Goal: Book appointment/travel/reservation

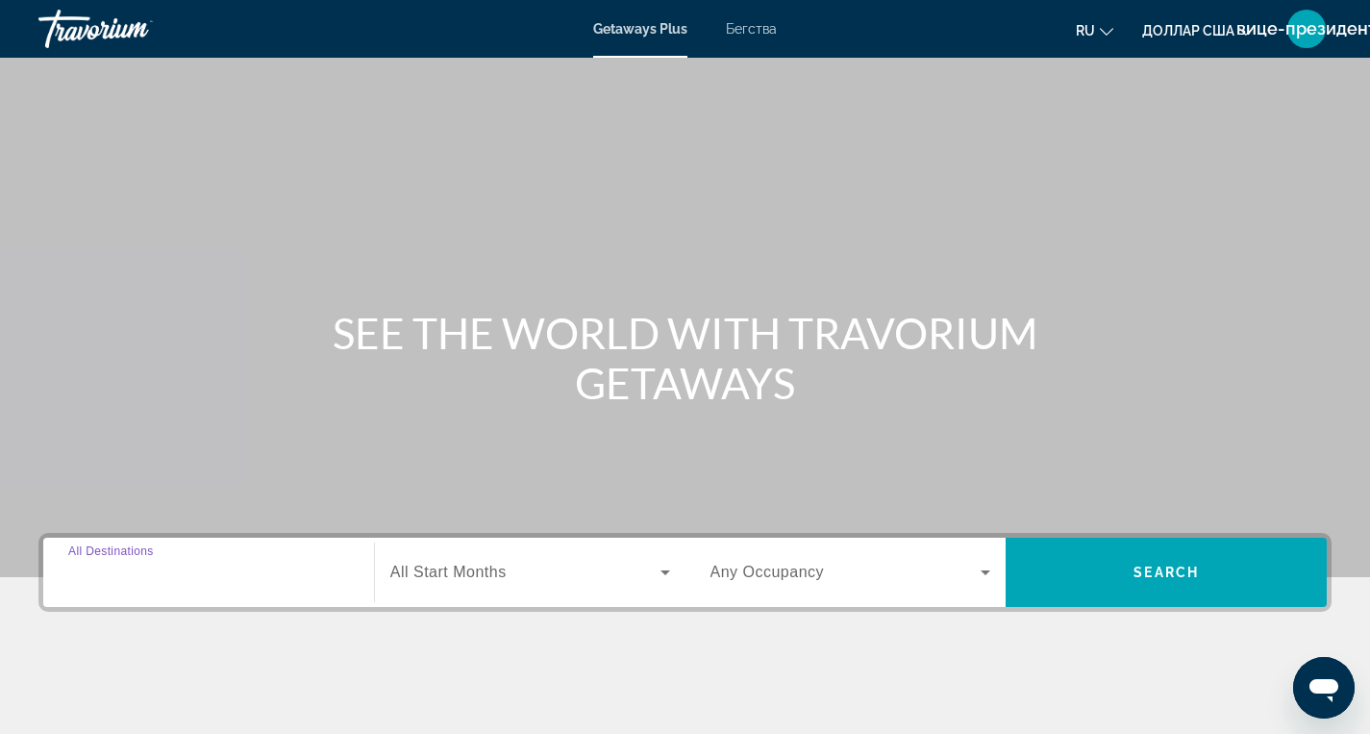
click at [244, 582] on input "Destination All Destinations" at bounding box center [208, 573] width 281 height 23
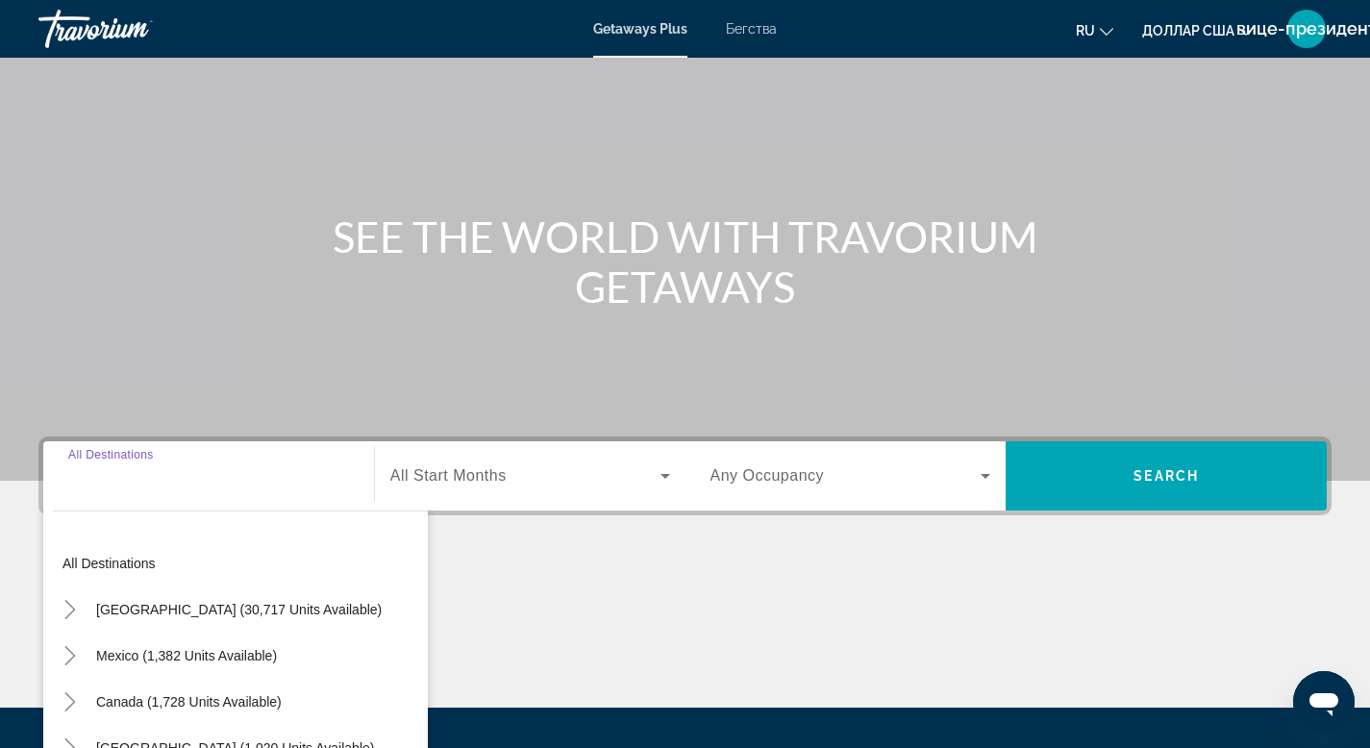
scroll to position [291, 0]
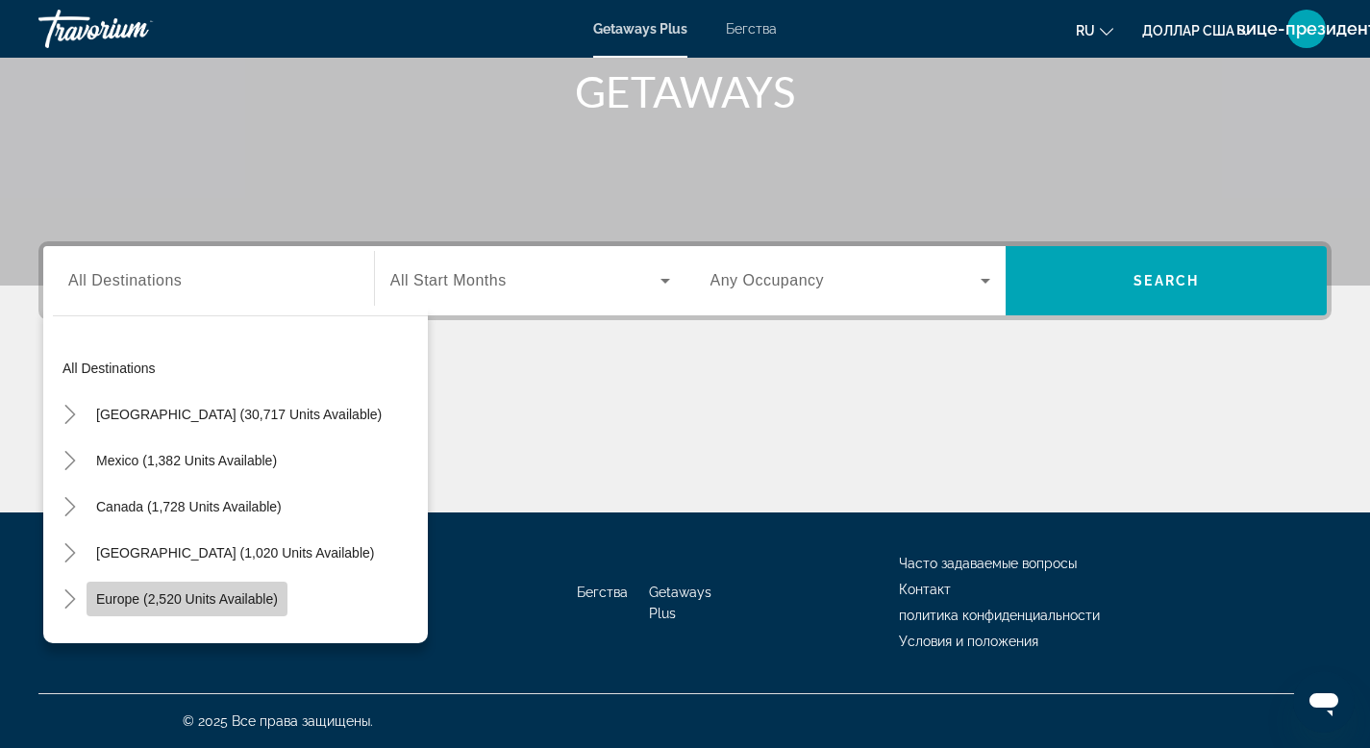
click at [215, 602] on span "Europe (2,520 units available)" at bounding box center [187, 598] width 182 height 15
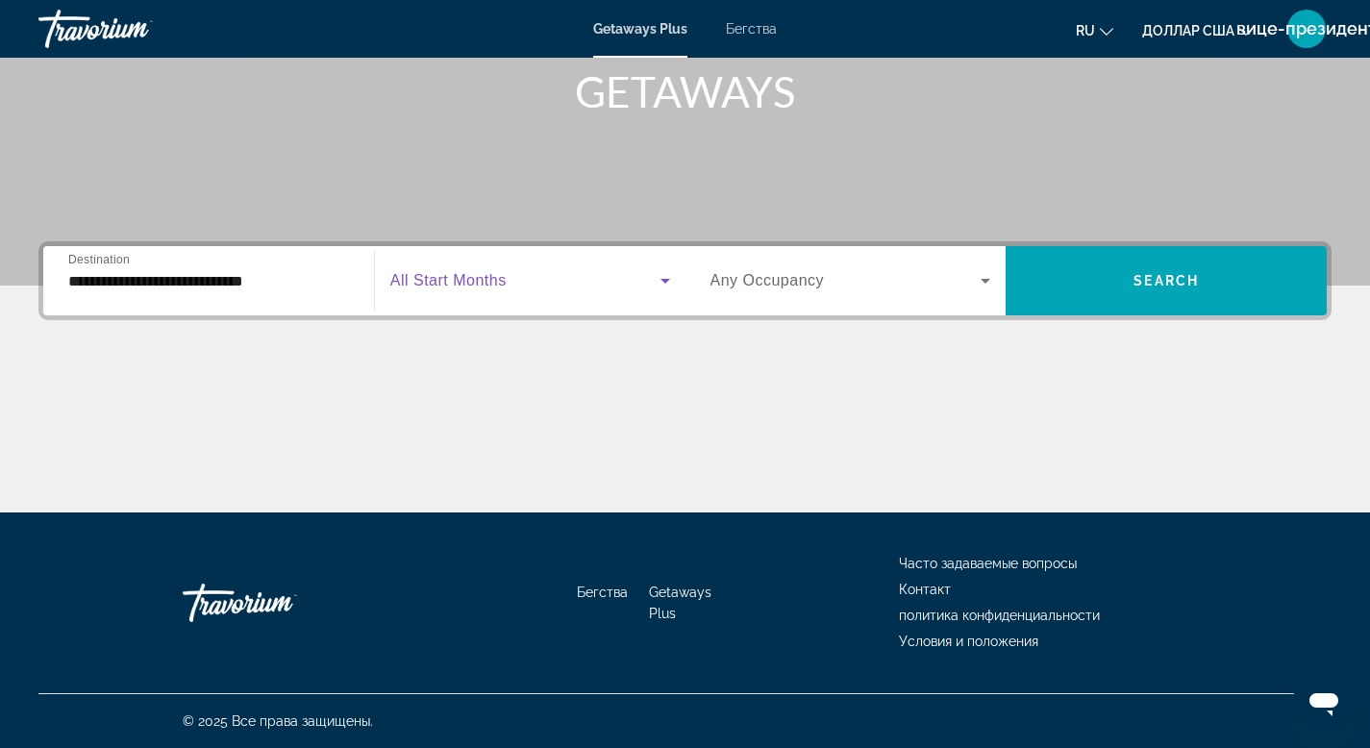
click at [513, 277] on span "Виджет поиска" at bounding box center [525, 280] width 270 height 23
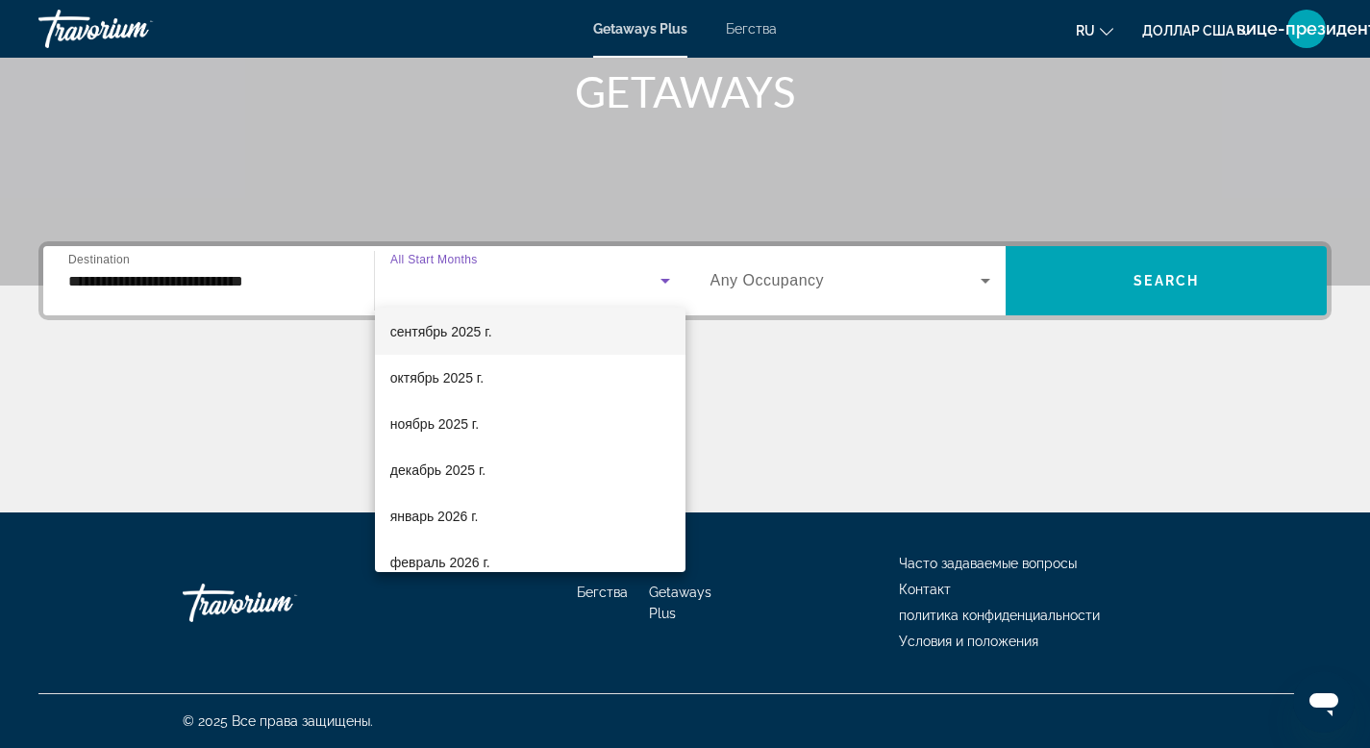
scroll to position [72, 0]
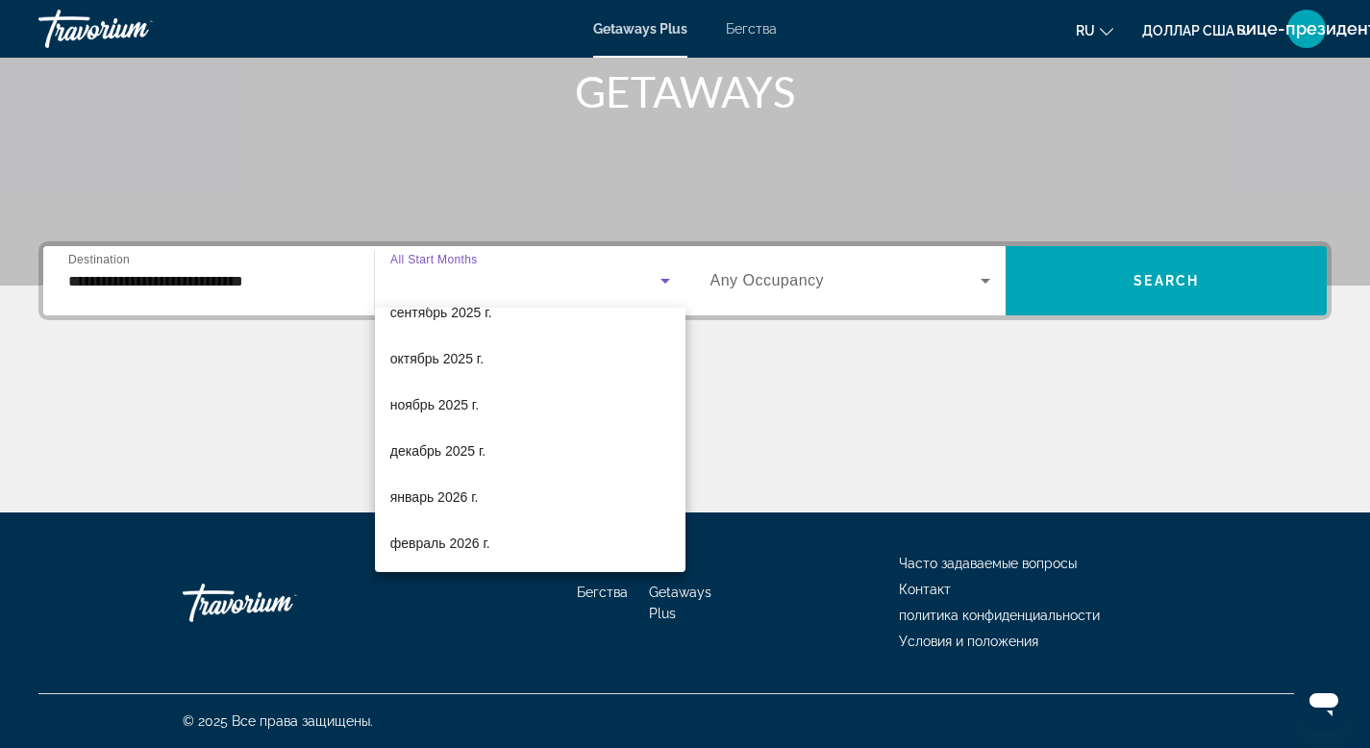
click at [339, 284] on div at bounding box center [685, 374] width 1370 height 748
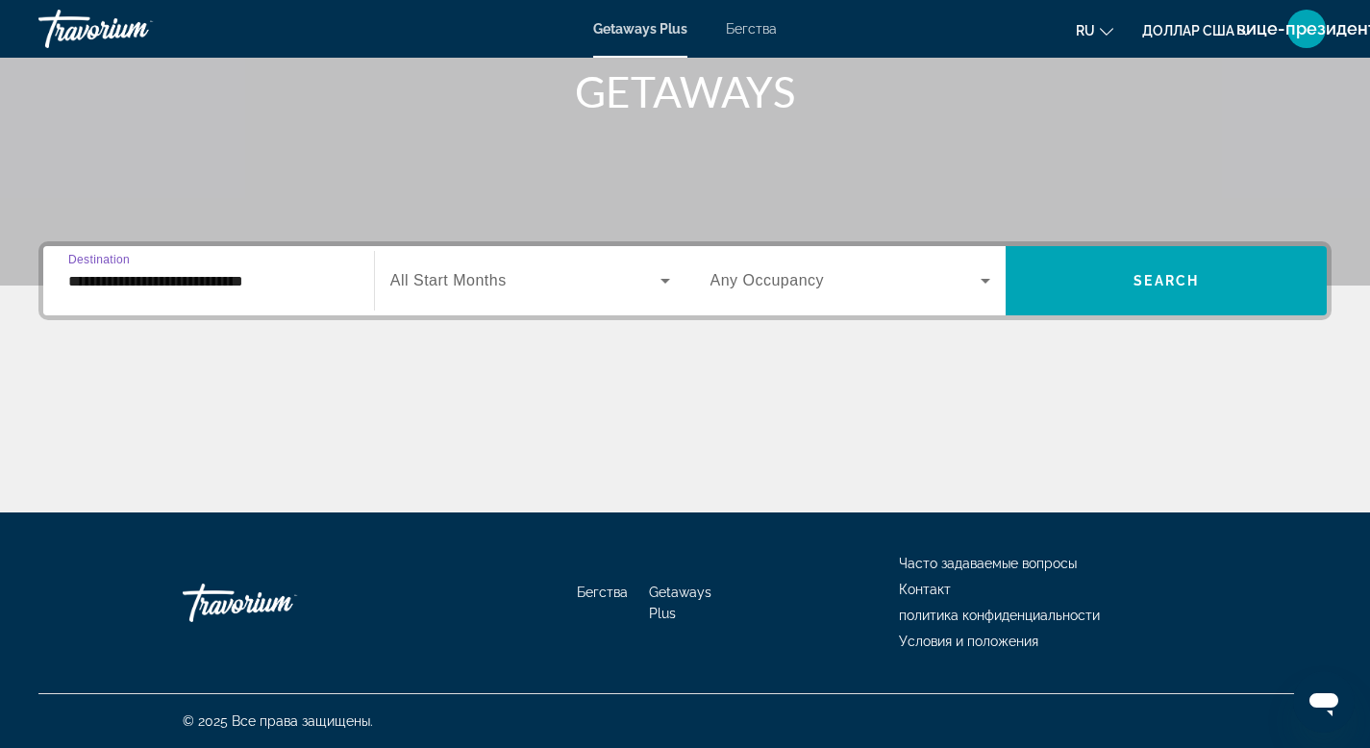
click at [339, 287] on input "**********" at bounding box center [208, 281] width 281 height 23
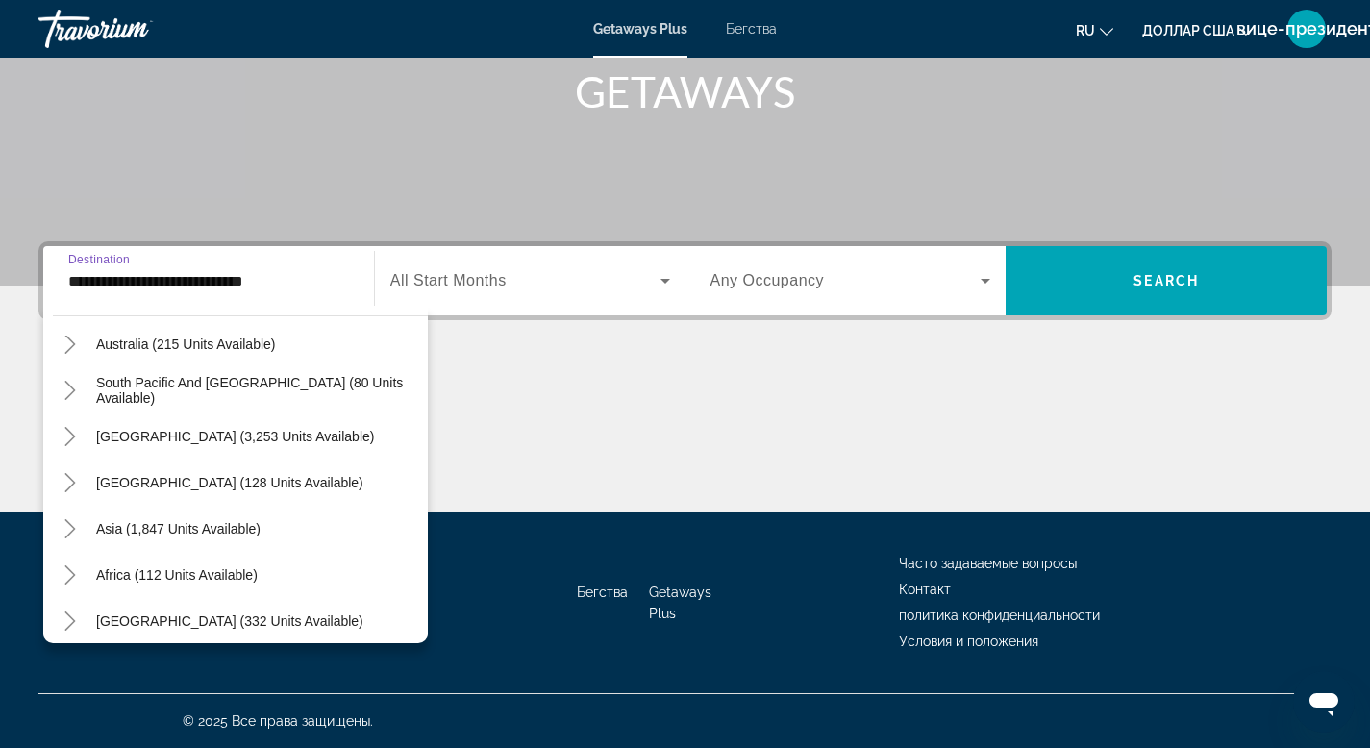
scroll to position [1189, 0]
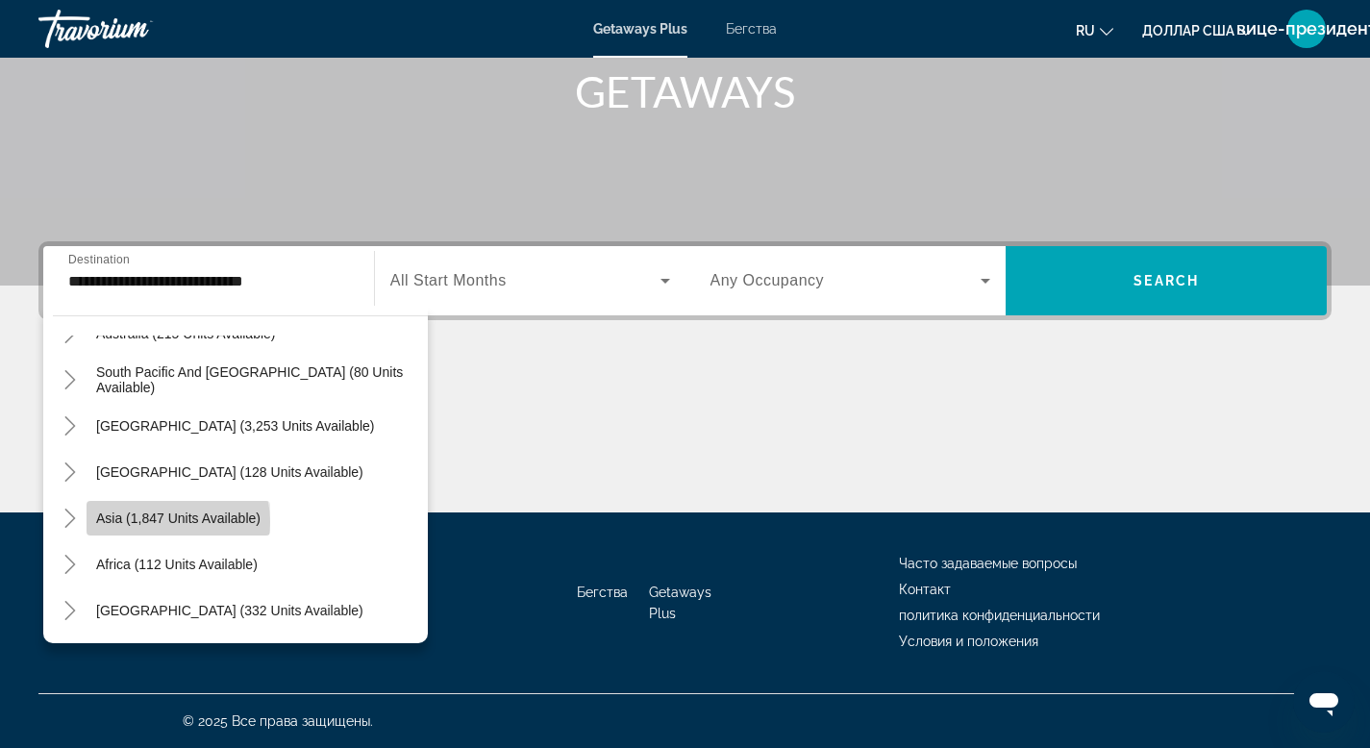
click at [164, 522] on span "Asia (1,847 units available)" at bounding box center [178, 518] width 164 height 15
type input "**********"
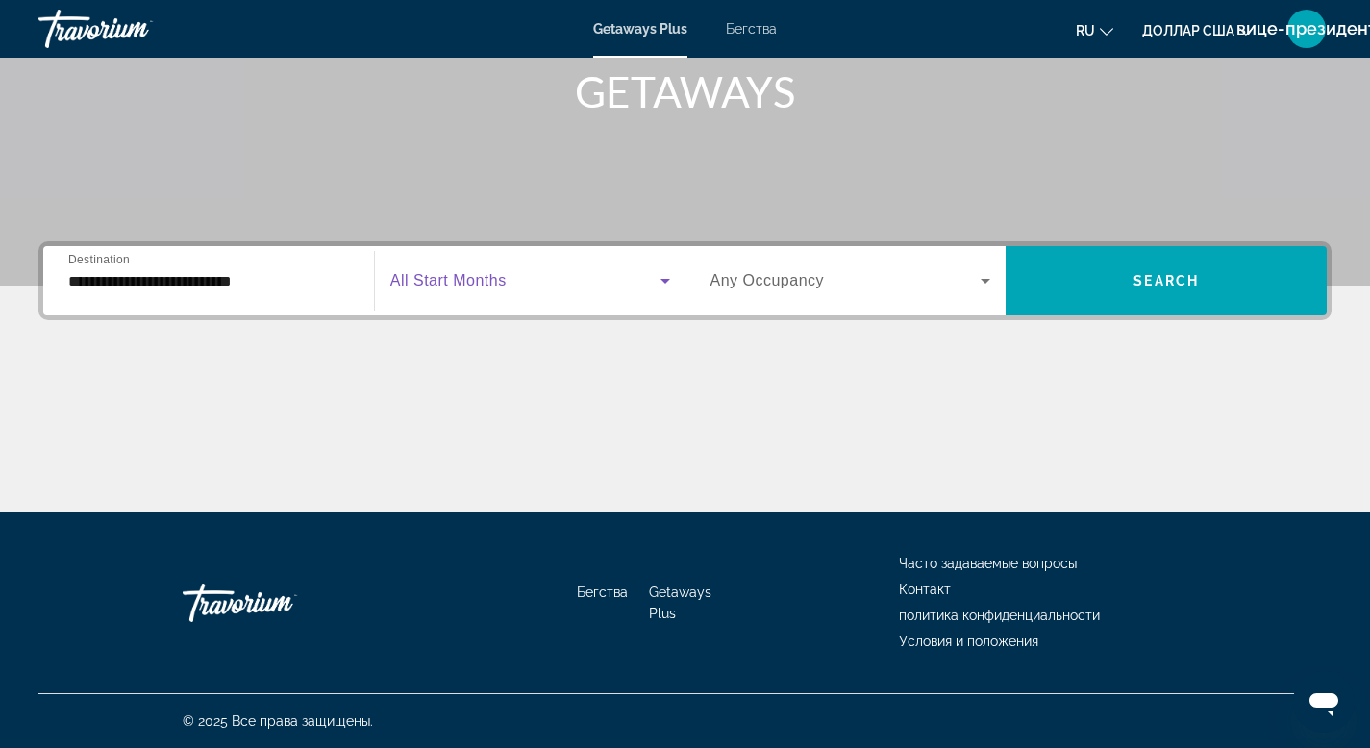
click at [560, 277] on span "Виджет поиска" at bounding box center [525, 280] width 270 height 23
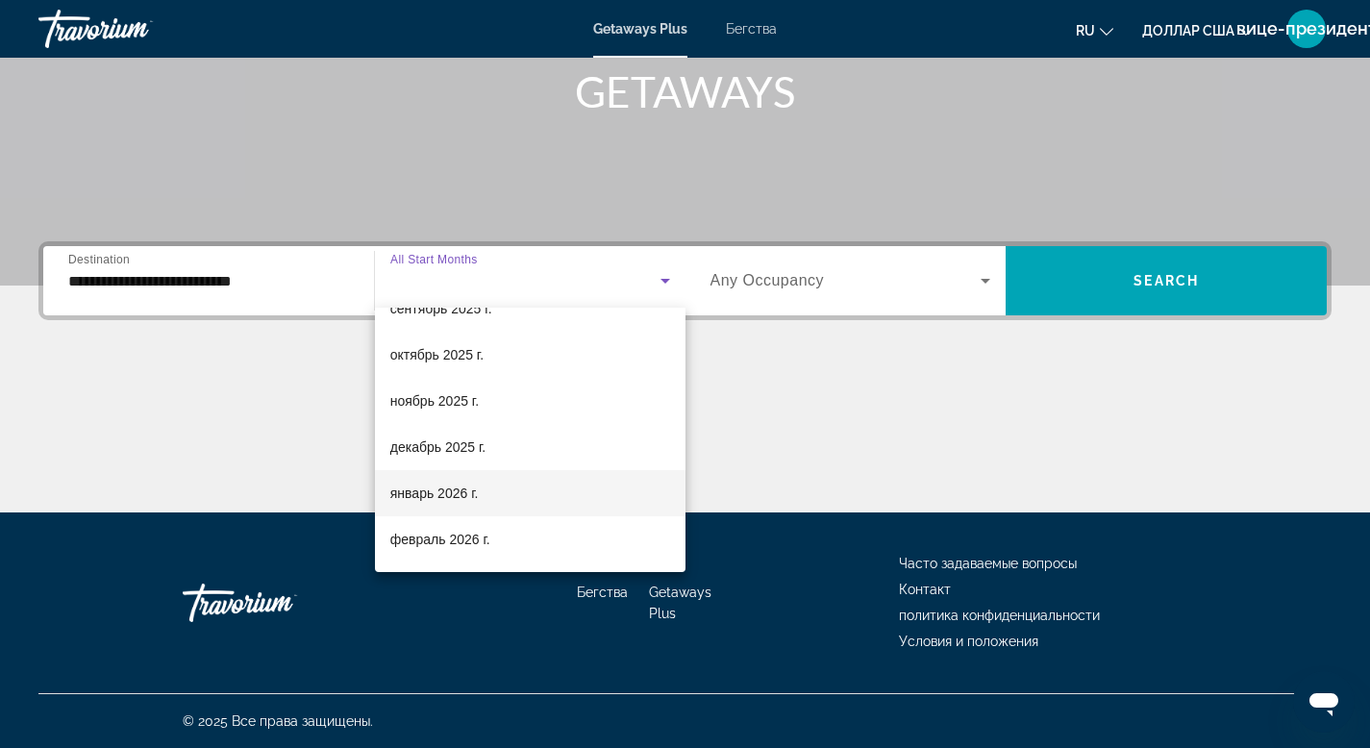
scroll to position [84, 0]
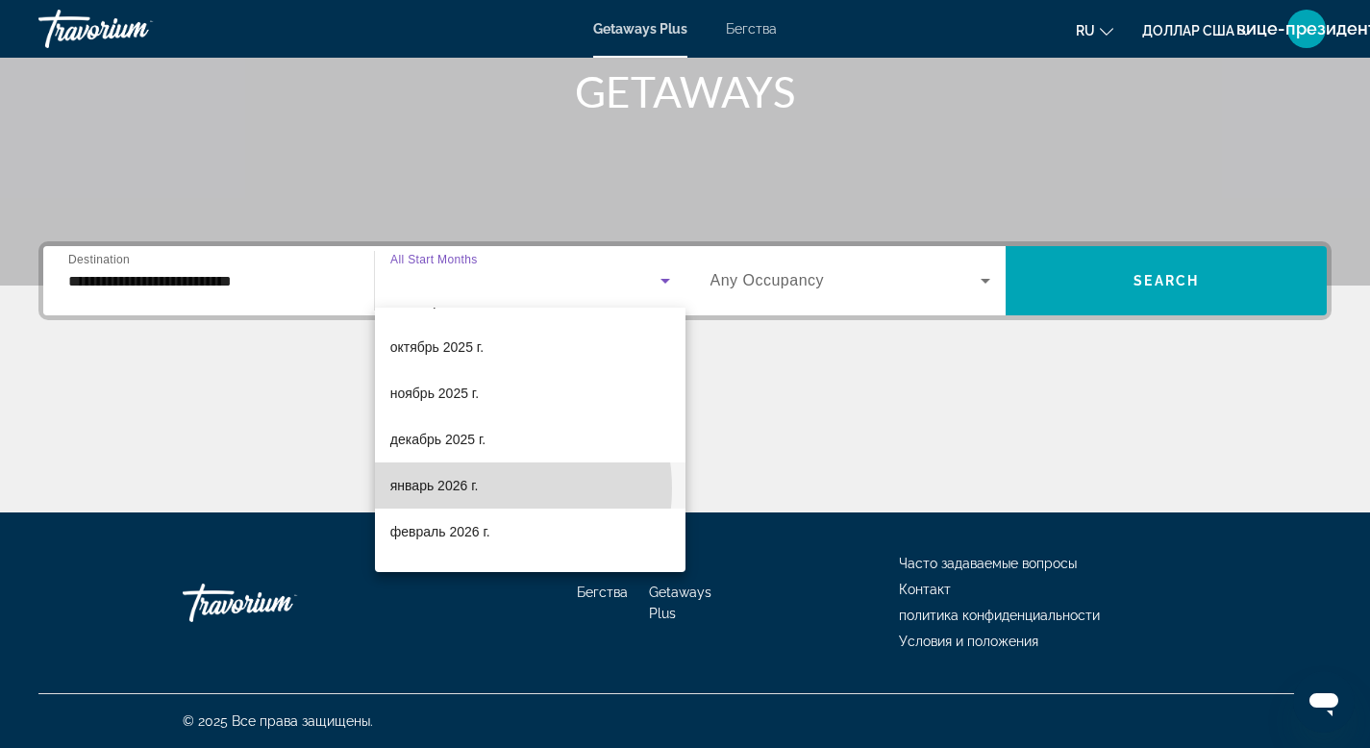
click at [478, 489] on font "январь 2026 г." at bounding box center [434, 485] width 88 height 15
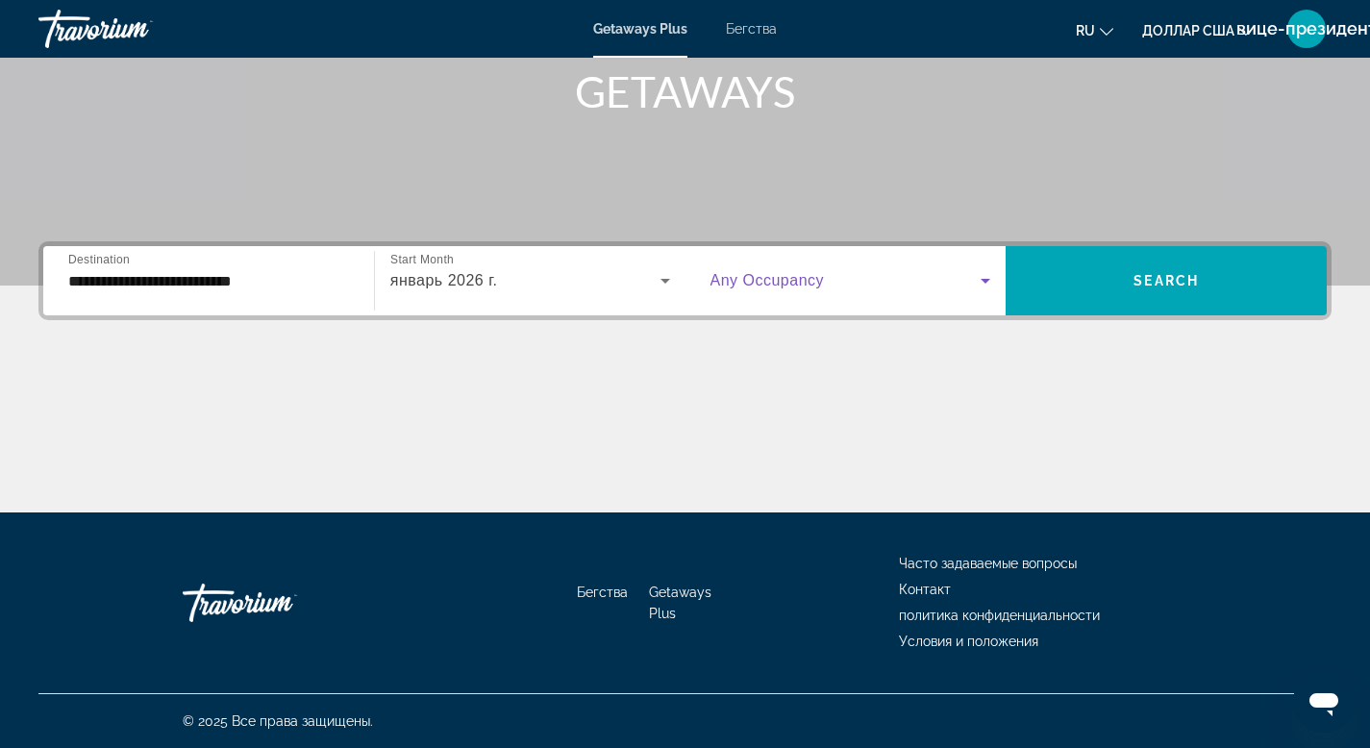
click at [987, 281] on icon "Виджет поиска" at bounding box center [986, 281] width 10 height 5
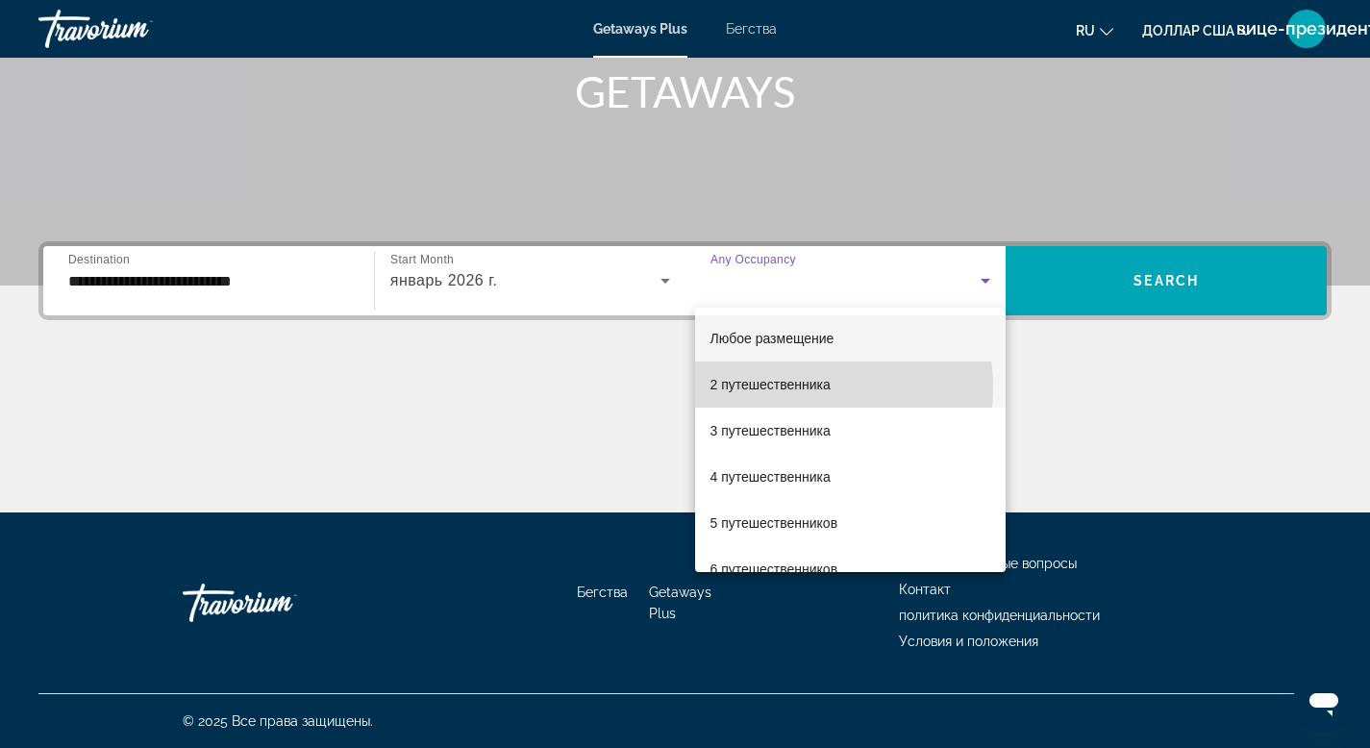
click at [787, 388] on font "2 путешественника" at bounding box center [771, 384] width 120 height 15
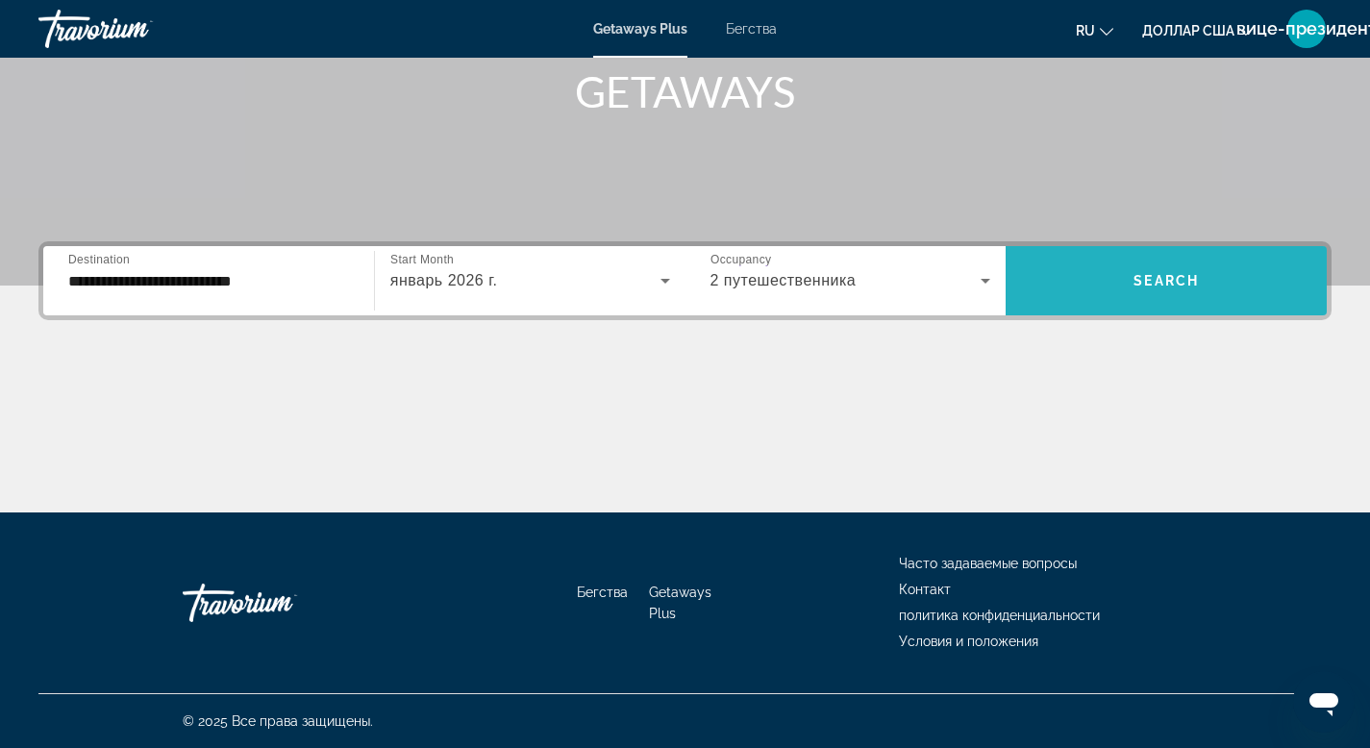
click at [1092, 283] on span "Виджет поиска" at bounding box center [1166, 281] width 321 height 46
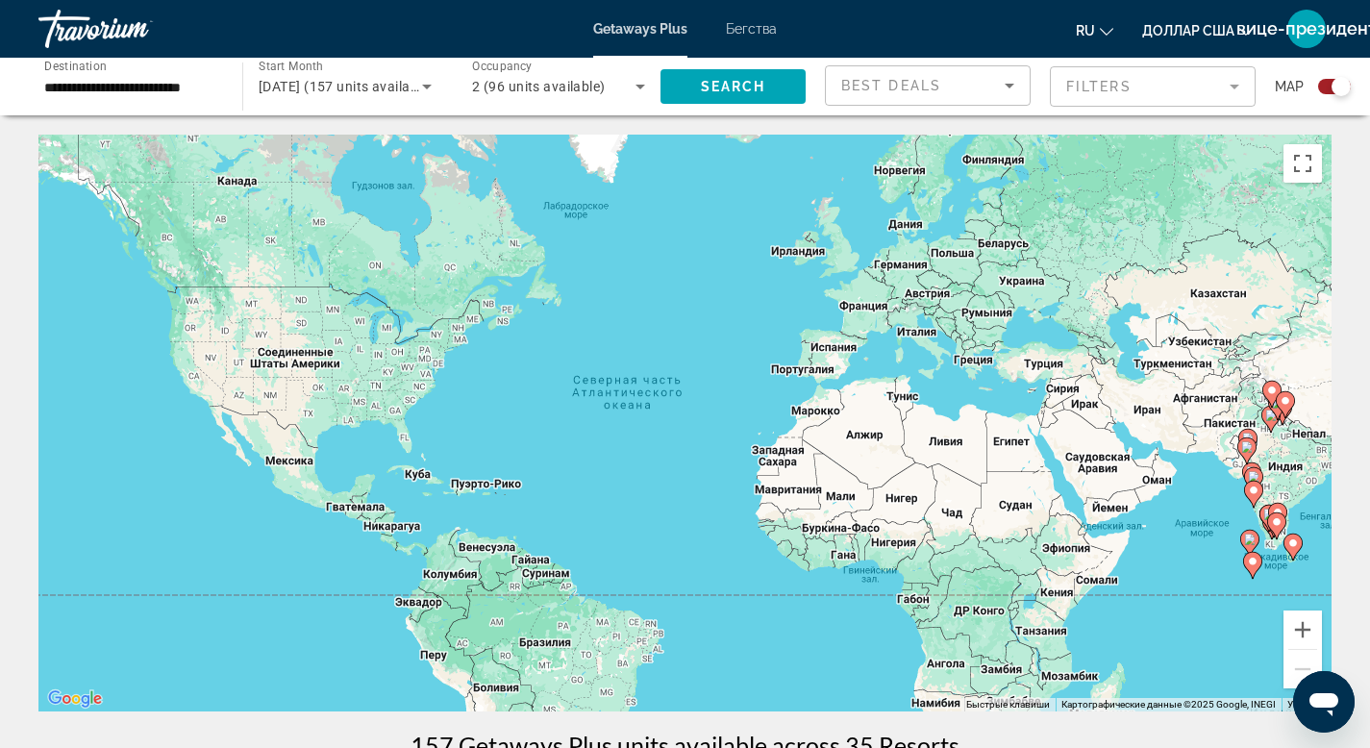
click at [1275, 517] on image "Основное содержание" at bounding box center [1277, 522] width 12 height 12
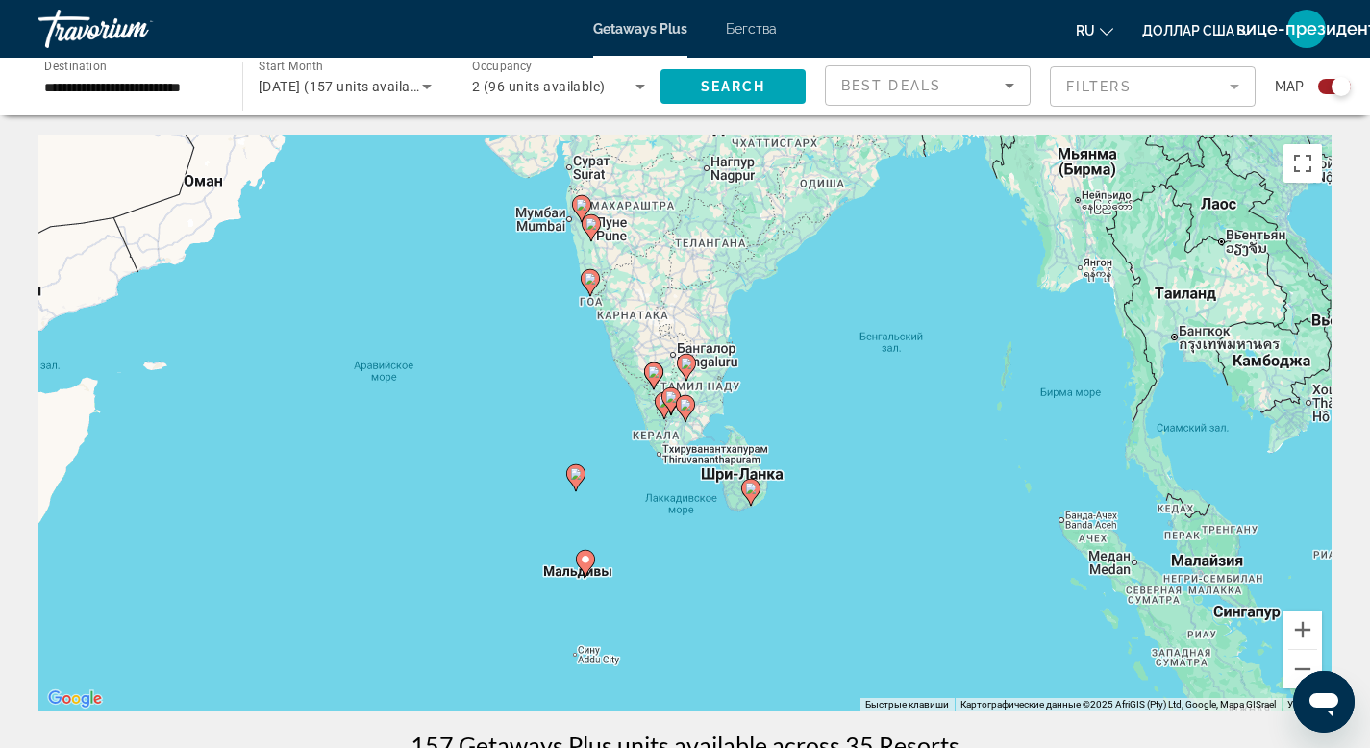
click at [588, 282] on image "Основное содержание" at bounding box center [591, 279] width 12 height 12
type input "**********"
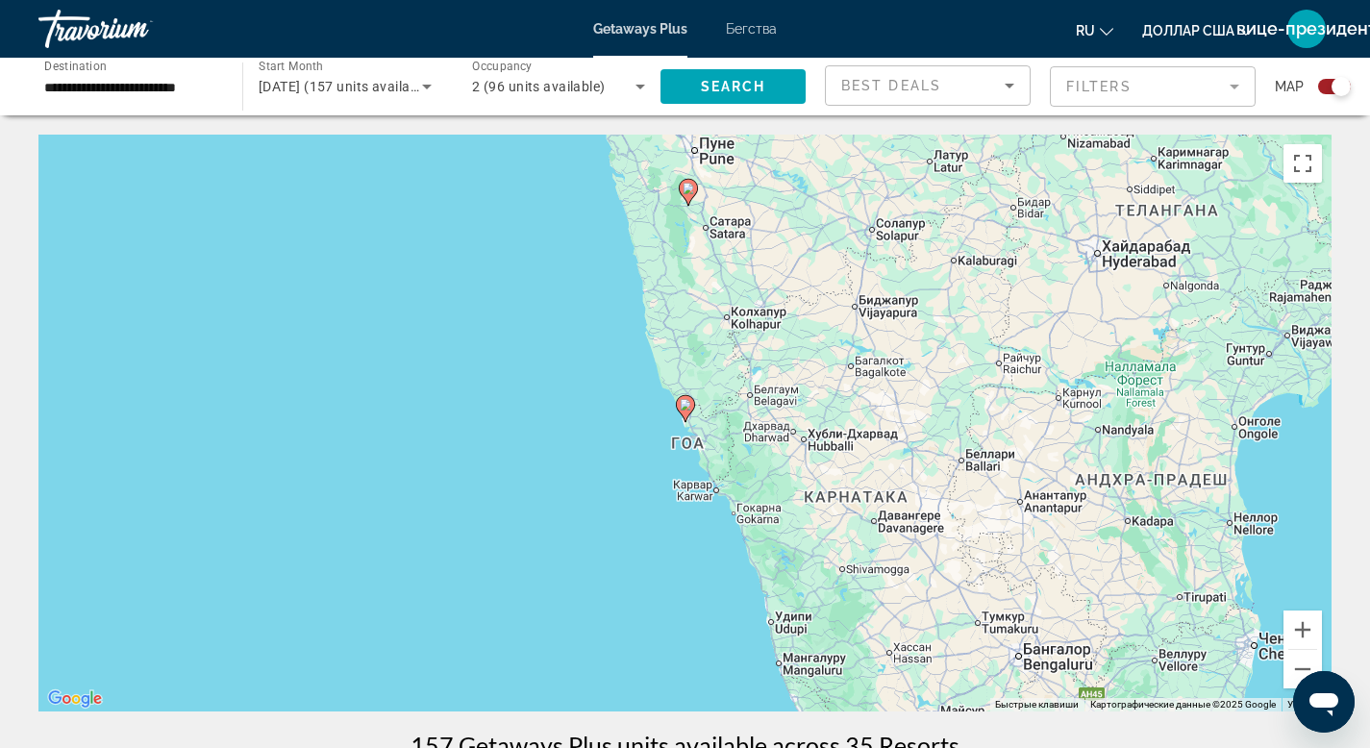
click at [686, 423] on div "Для навигации используйте клавиши со стрелками. Чтобы активировать перетаскиван…" at bounding box center [684, 423] width 1293 height 577
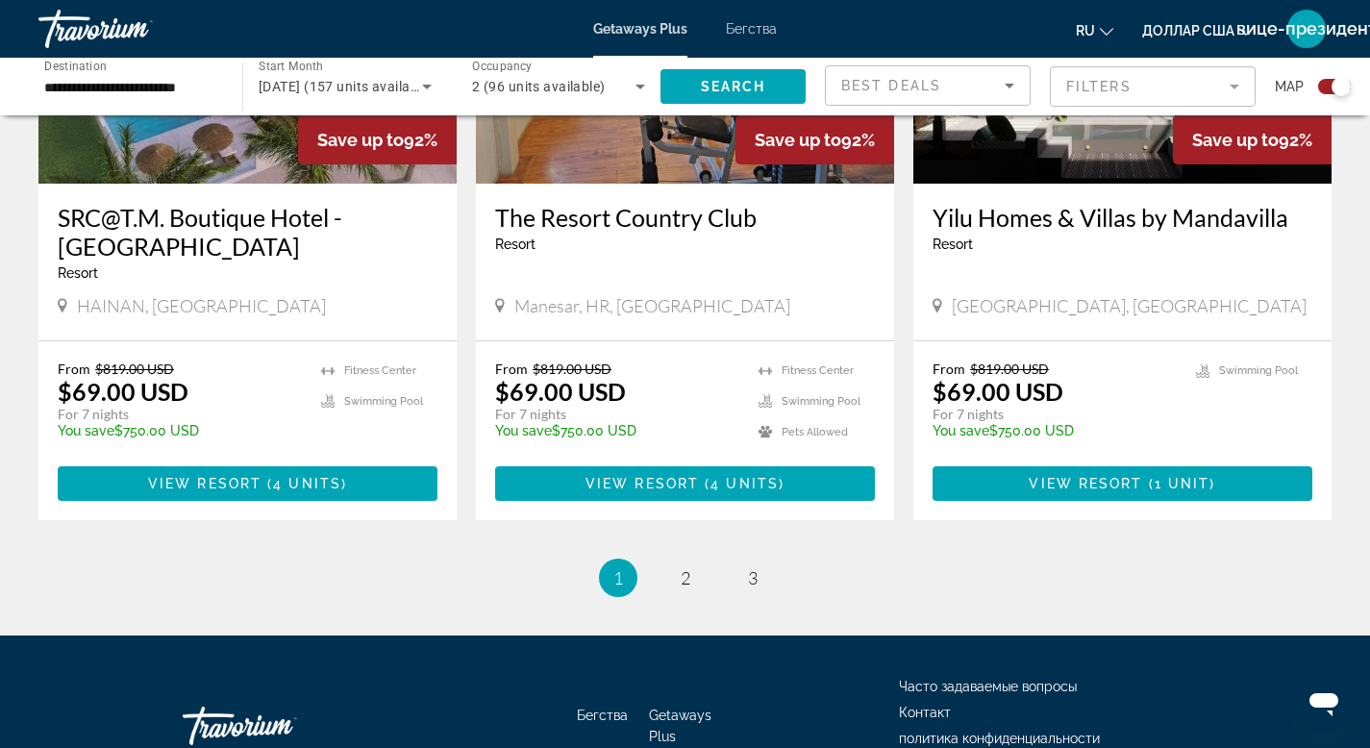
scroll to position [2989, 0]
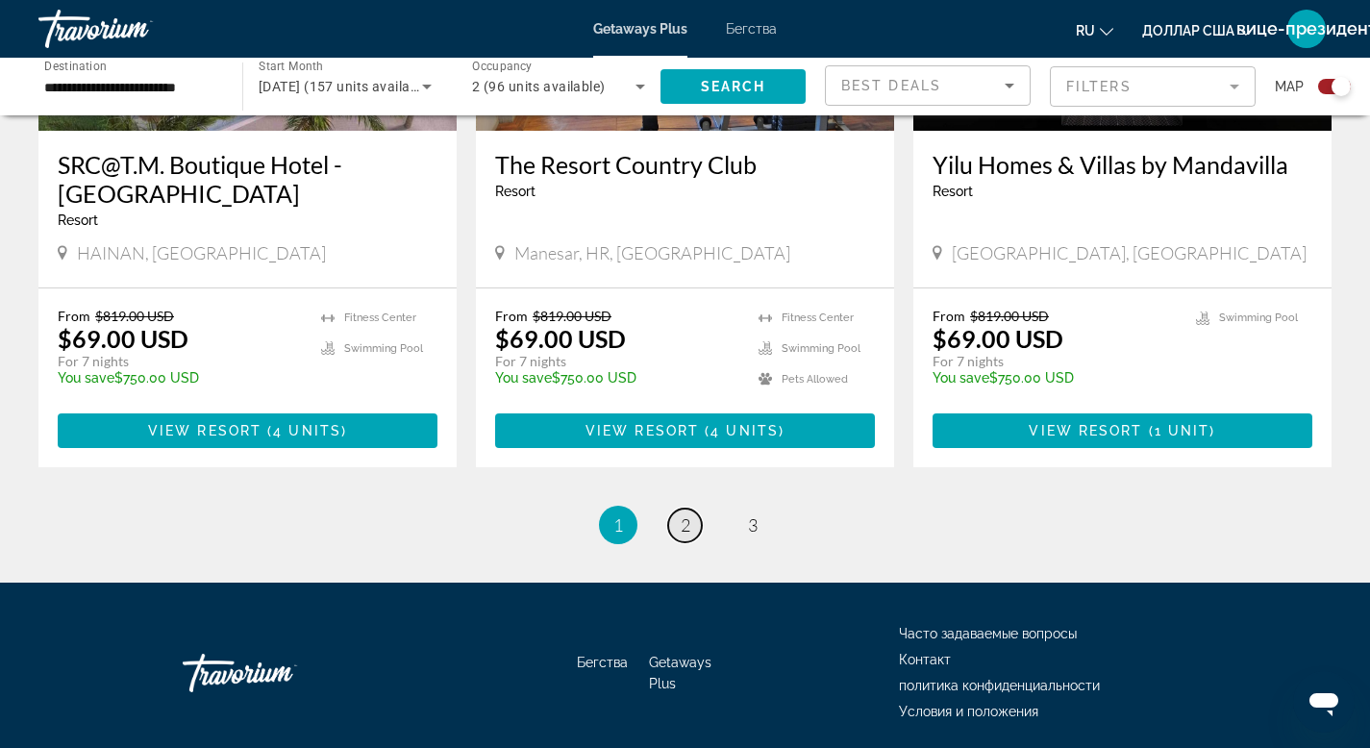
click at [686, 514] on span "2" at bounding box center [686, 524] width 10 height 21
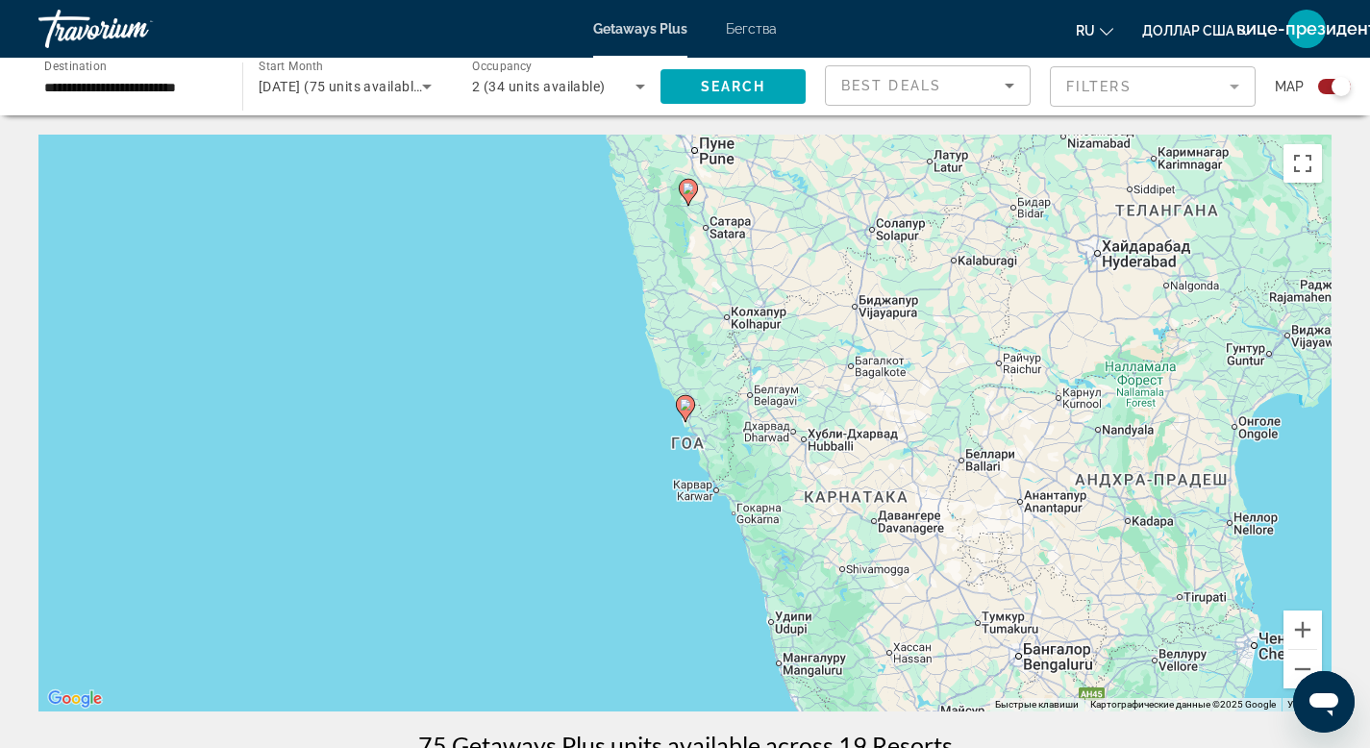
click at [233, 83] on div "Start Month All Start Months January 2026 (75 units available)" at bounding box center [340, 87] width 214 height 58
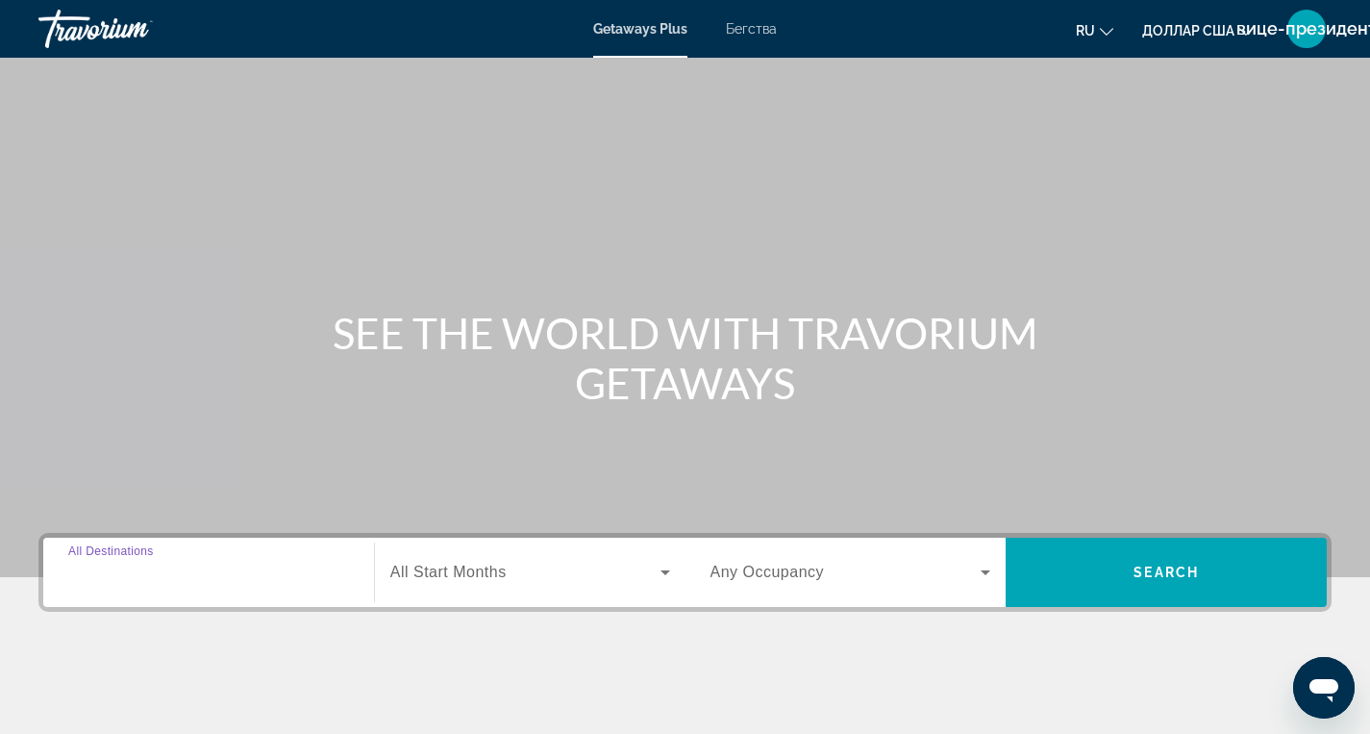
click at [322, 575] on input "Destination All Destinations" at bounding box center [208, 573] width 281 height 23
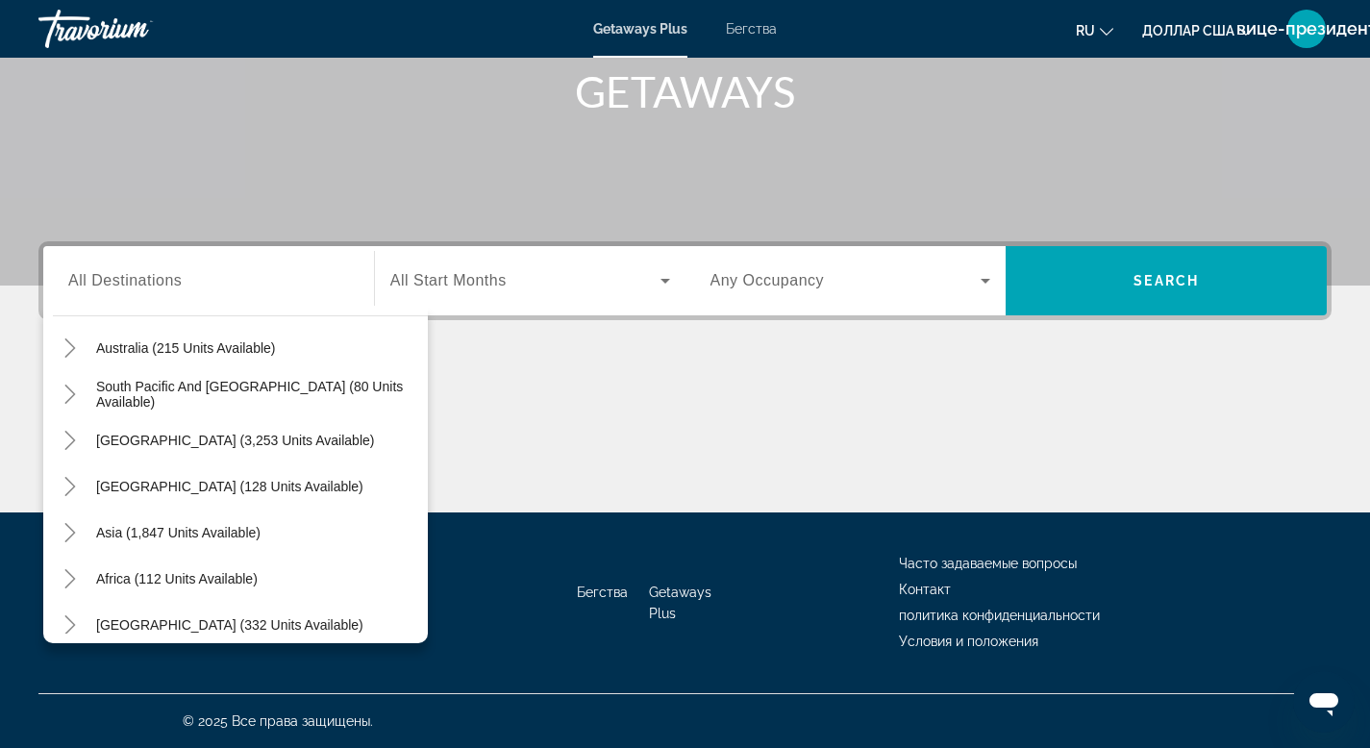
scroll to position [312, 0]
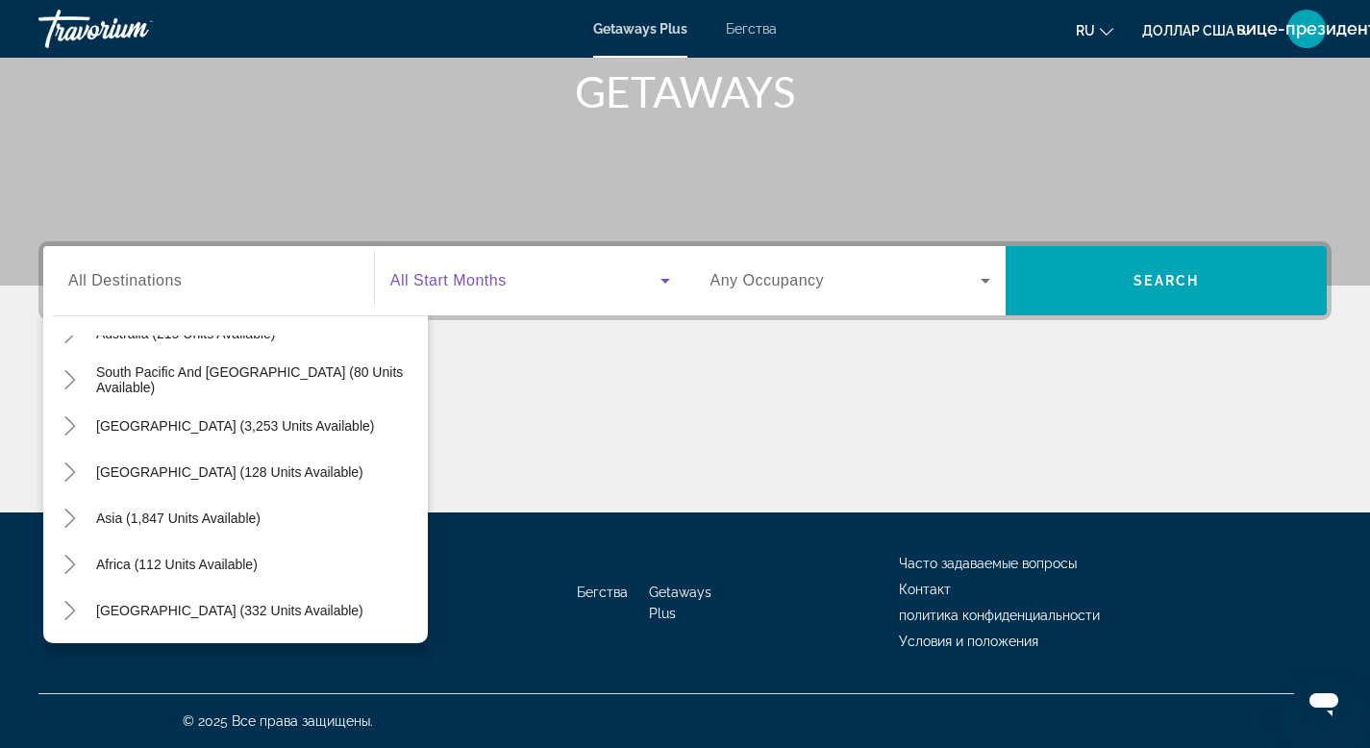
click at [665, 282] on icon "Виджет поиска" at bounding box center [666, 281] width 10 height 5
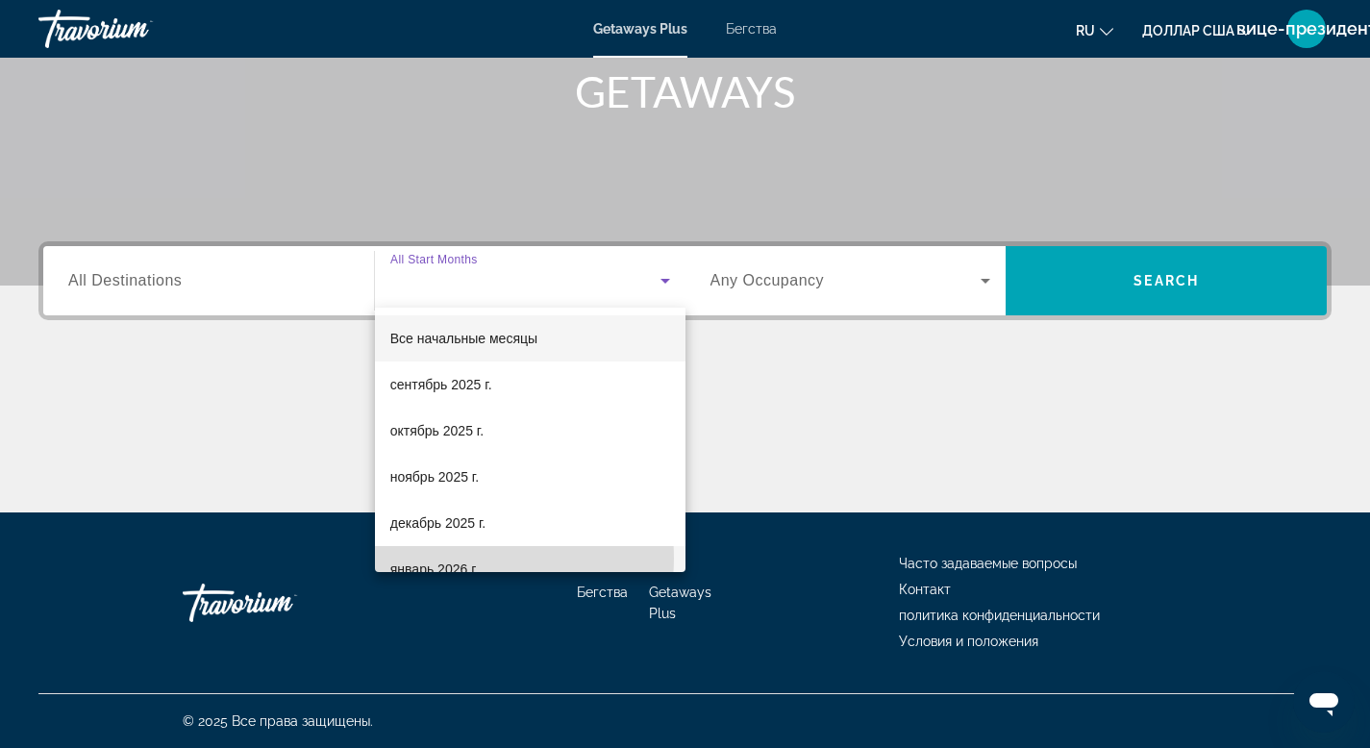
click at [464, 558] on span "январь 2026 г." at bounding box center [434, 569] width 88 height 23
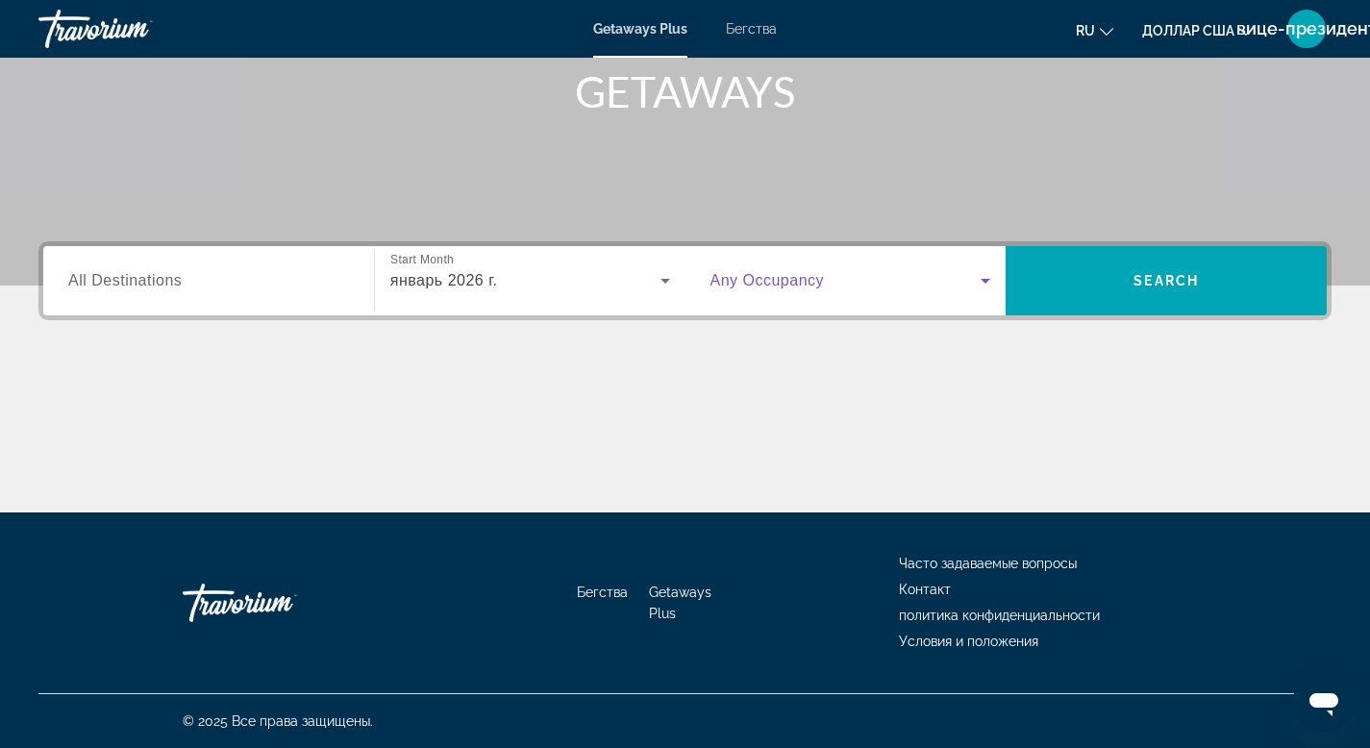
click at [982, 283] on icon "Виджет поиска" at bounding box center [985, 280] width 23 height 23
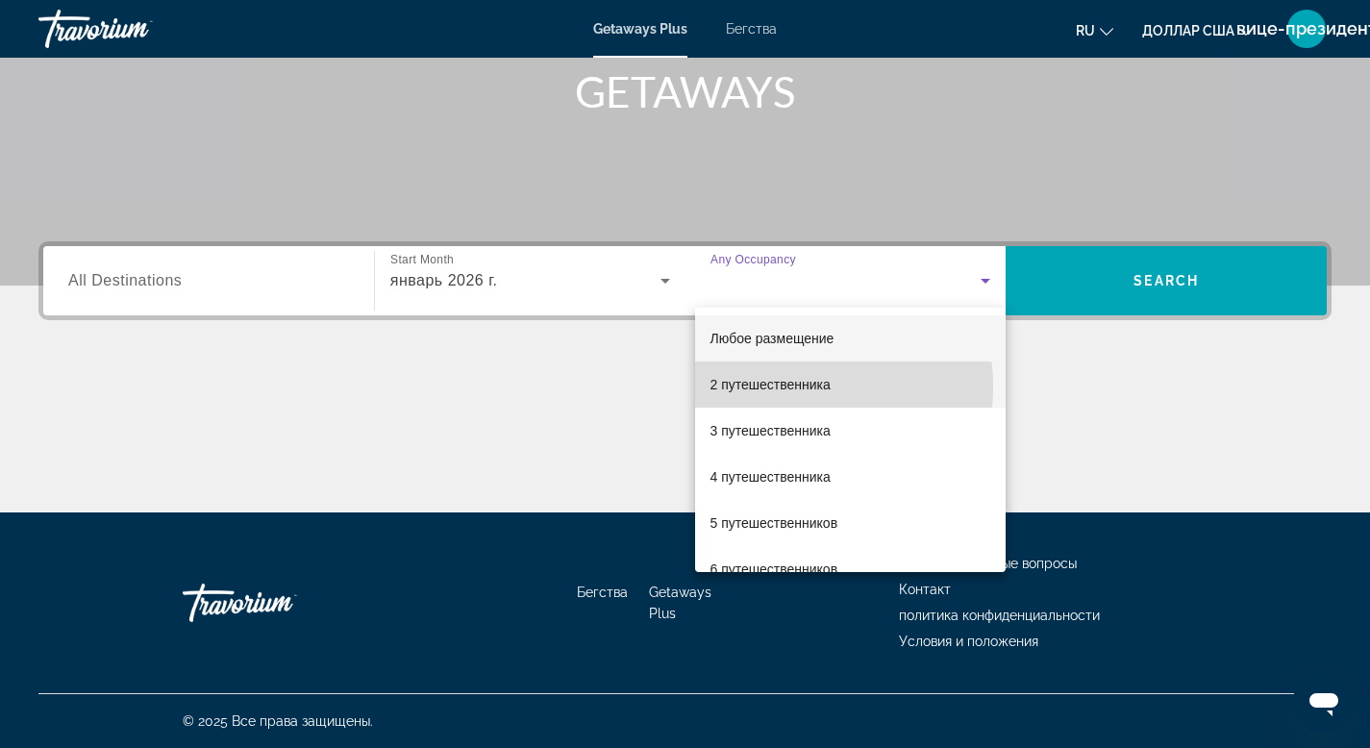
click at [785, 387] on font "2 путешественника" at bounding box center [771, 384] width 120 height 15
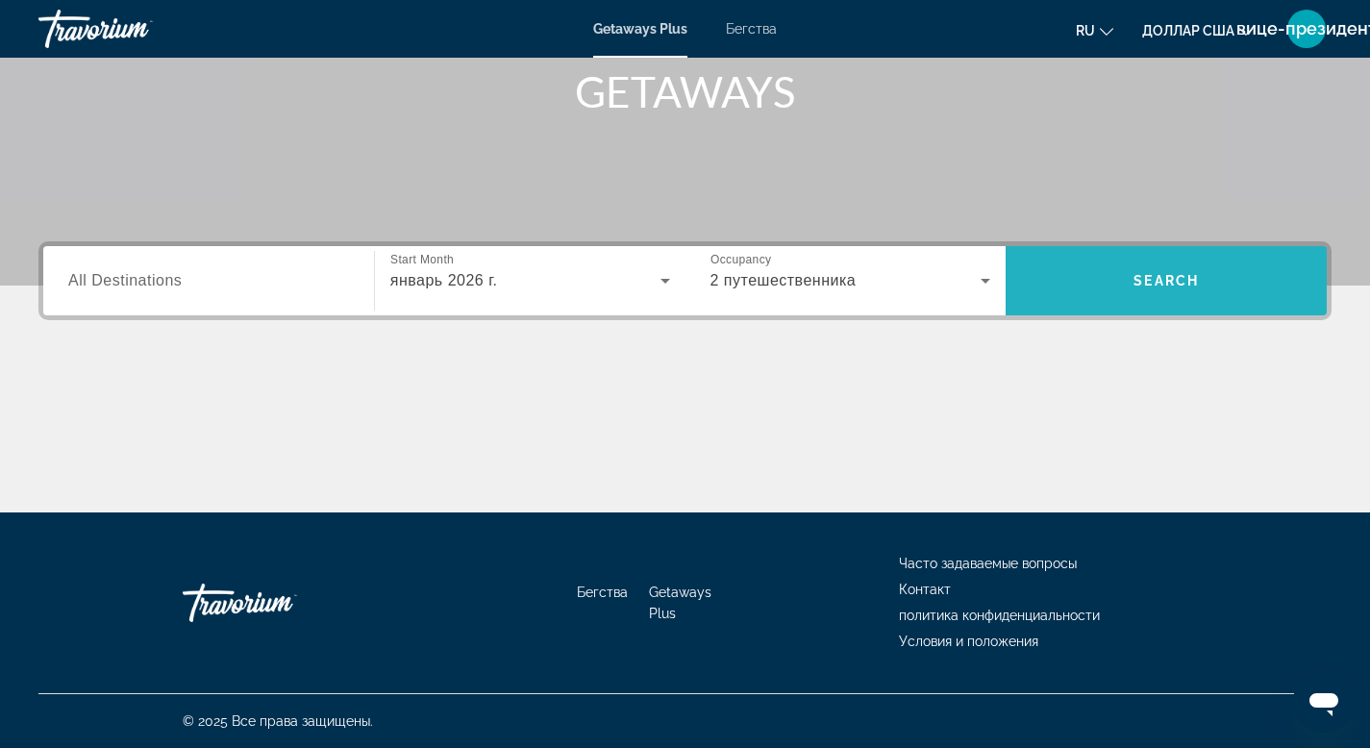
click at [1108, 283] on span "Виджет поиска" at bounding box center [1166, 281] width 321 height 46
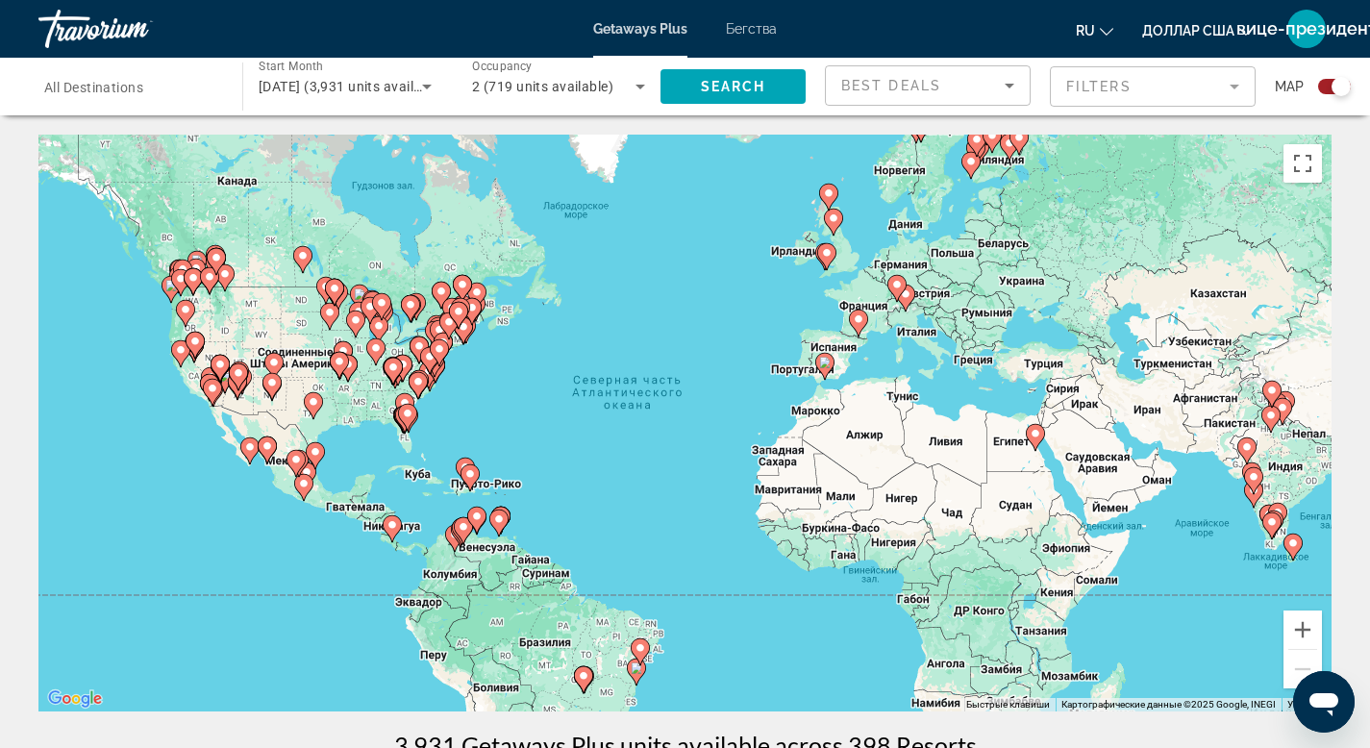
click at [1037, 438] on image "Основное содержание" at bounding box center [1036, 434] width 12 height 12
type input "**********"
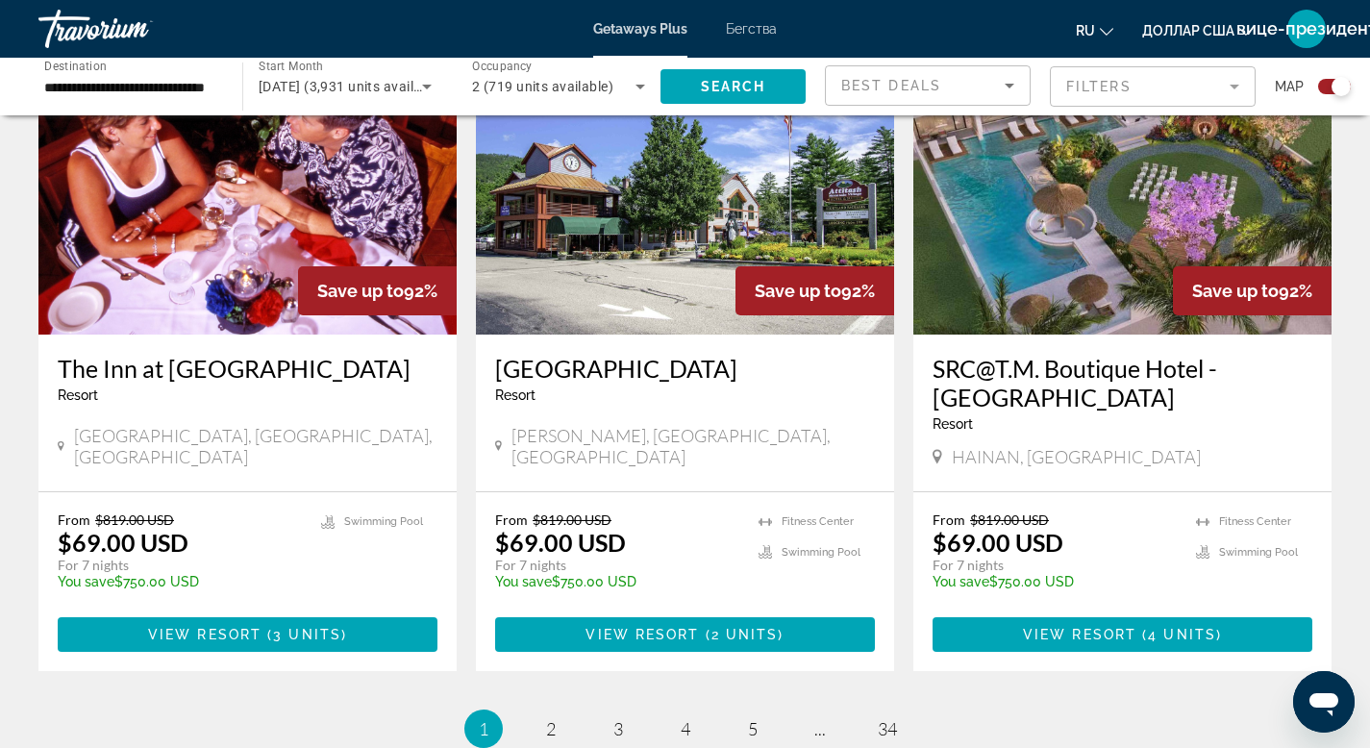
scroll to position [2810, 0]
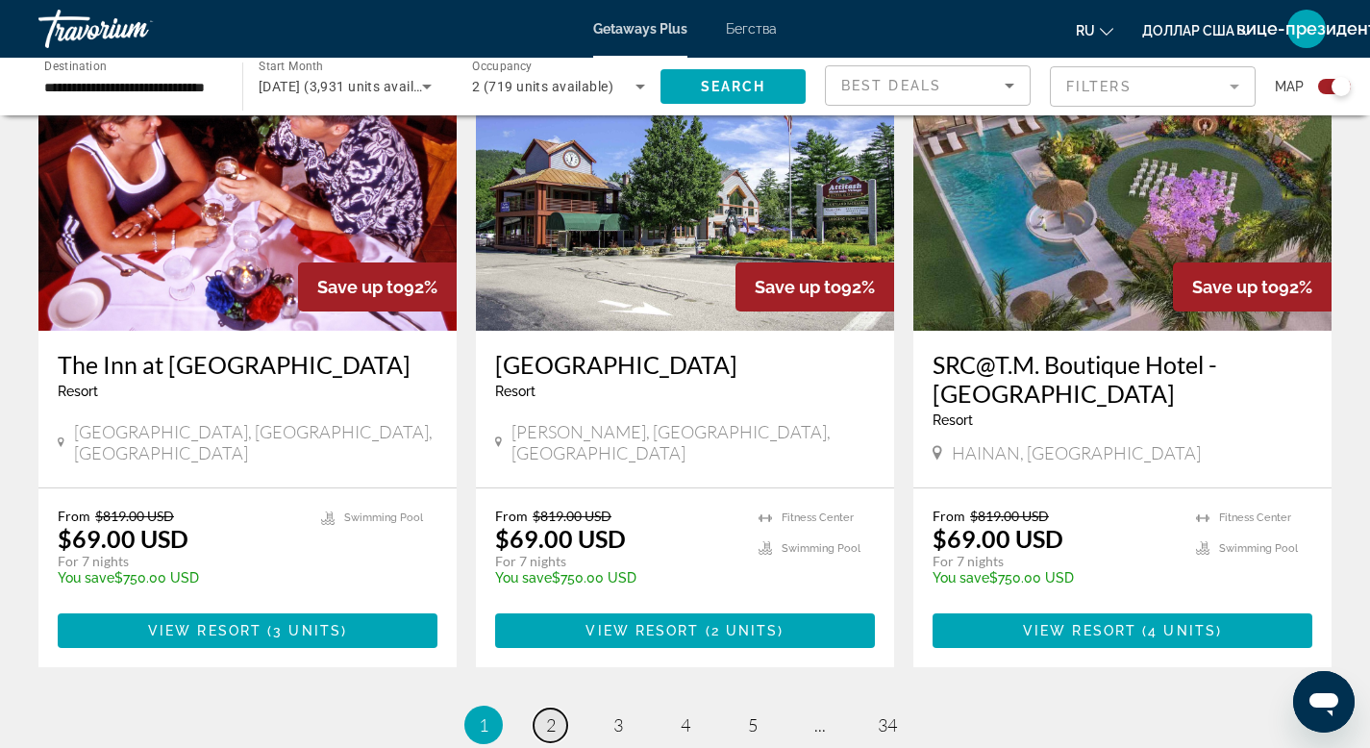
click at [551, 715] on span "2" at bounding box center [551, 725] width 10 height 21
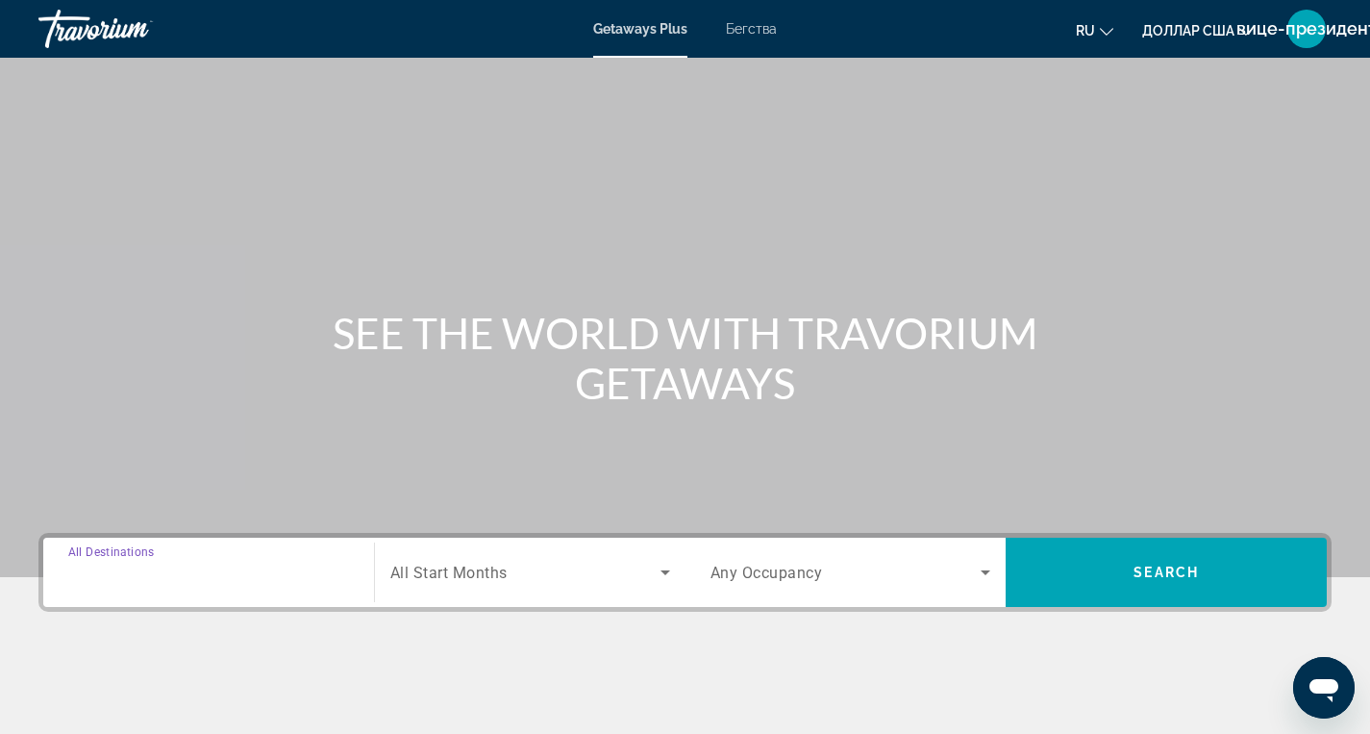
click at [231, 575] on input "Destination All Destinations" at bounding box center [208, 573] width 281 height 23
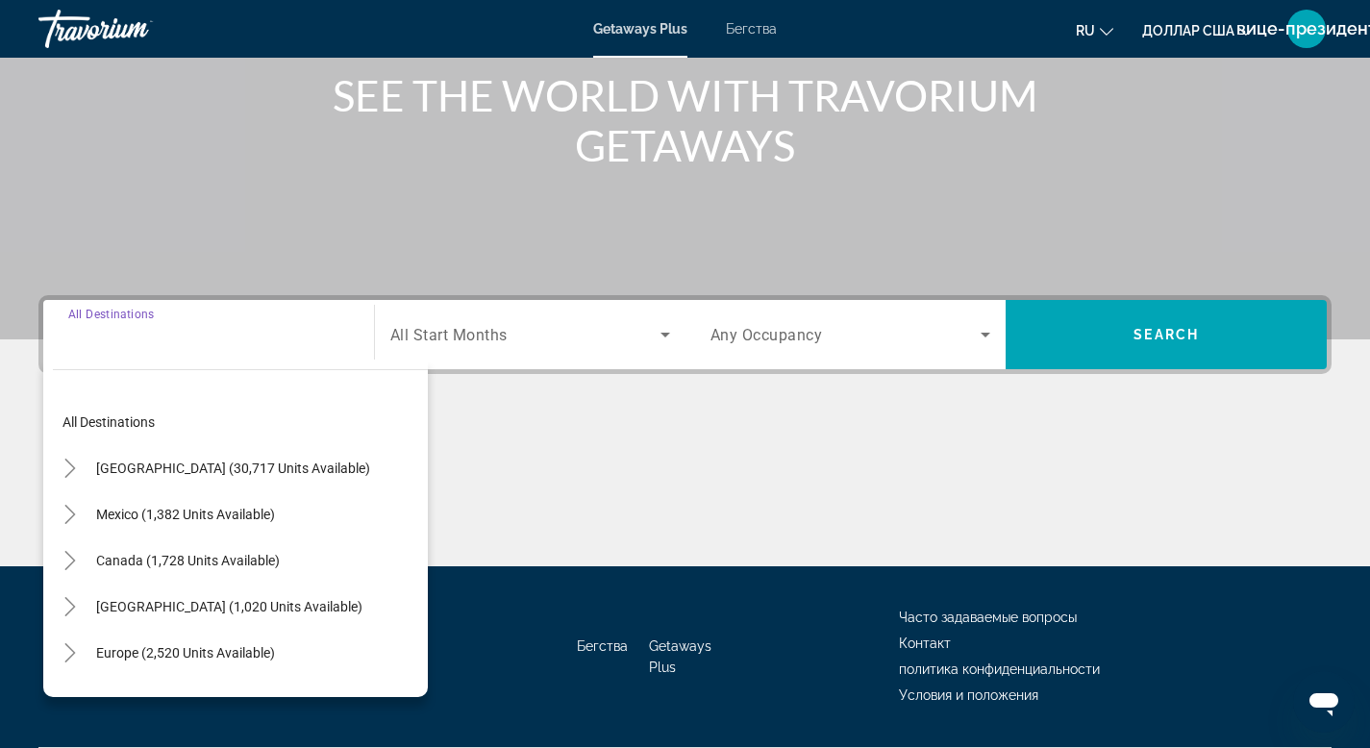
scroll to position [291, 0]
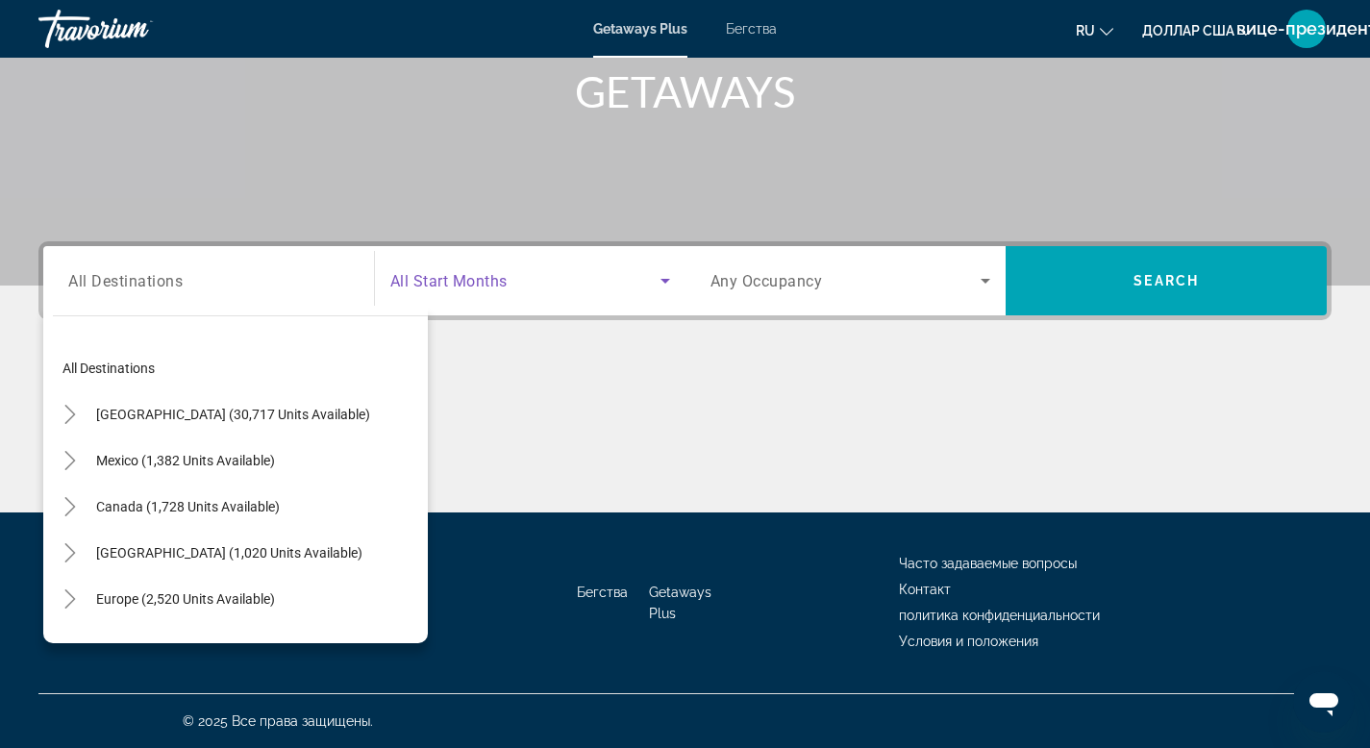
click at [665, 283] on icon "Search widget" at bounding box center [665, 280] width 23 height 23
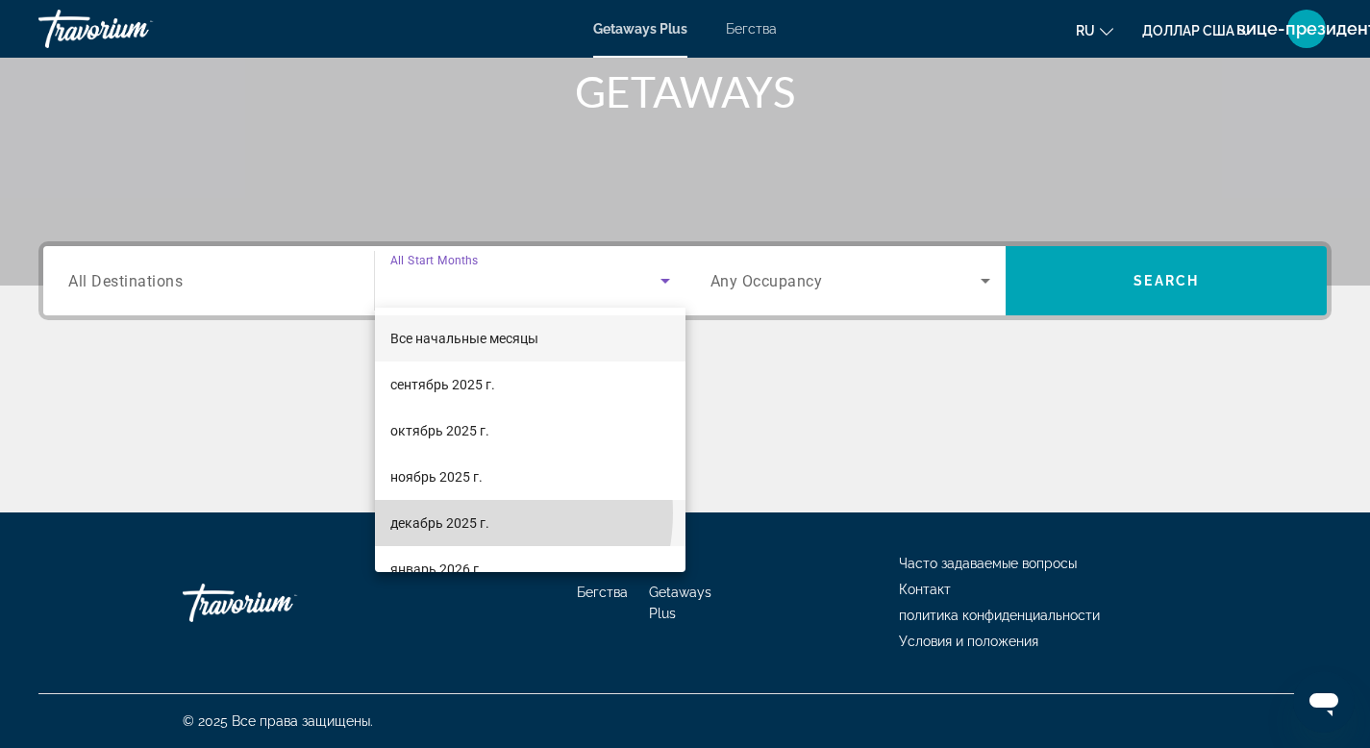
click at [464, 513] on span "декабрь 2025 г." at bounding box center [439, 523] width 99 height 23
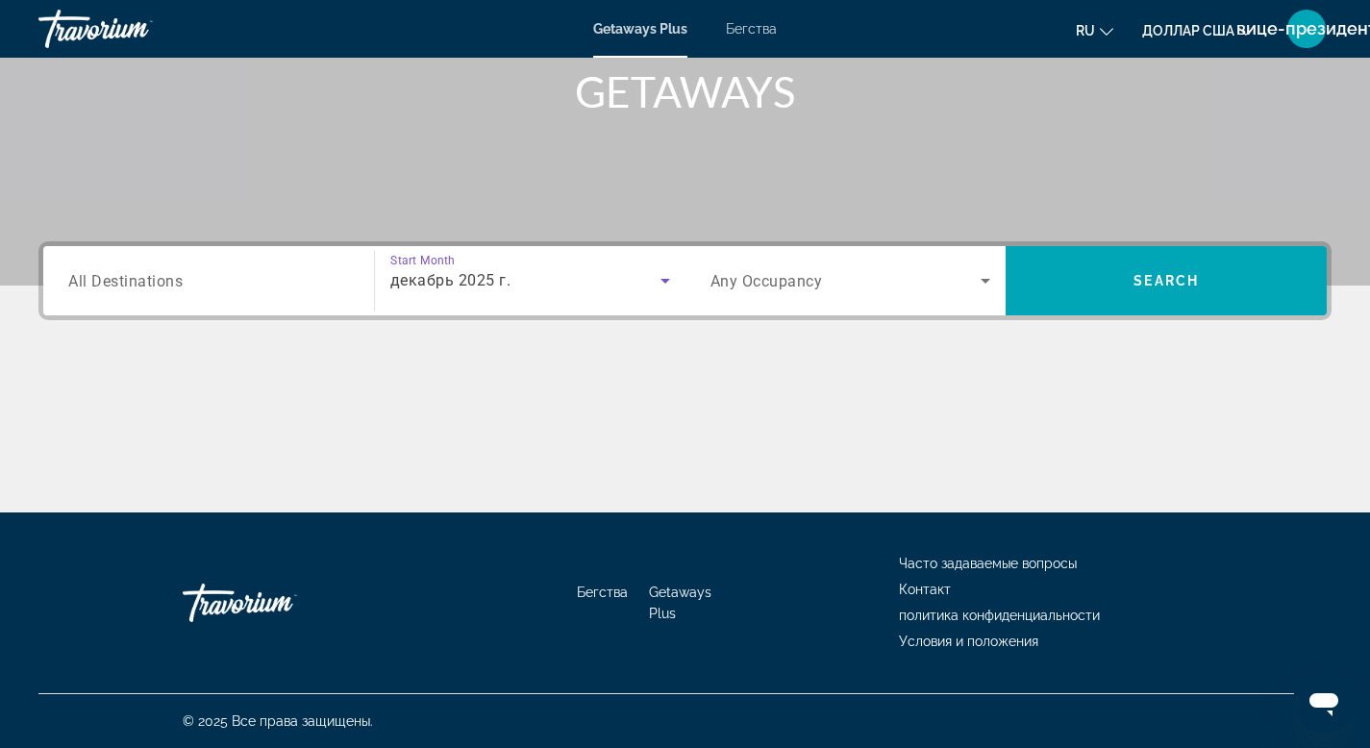
click at [988, 280] on icon "Search widget" at bounding box center [986, 281] width 10 height 5
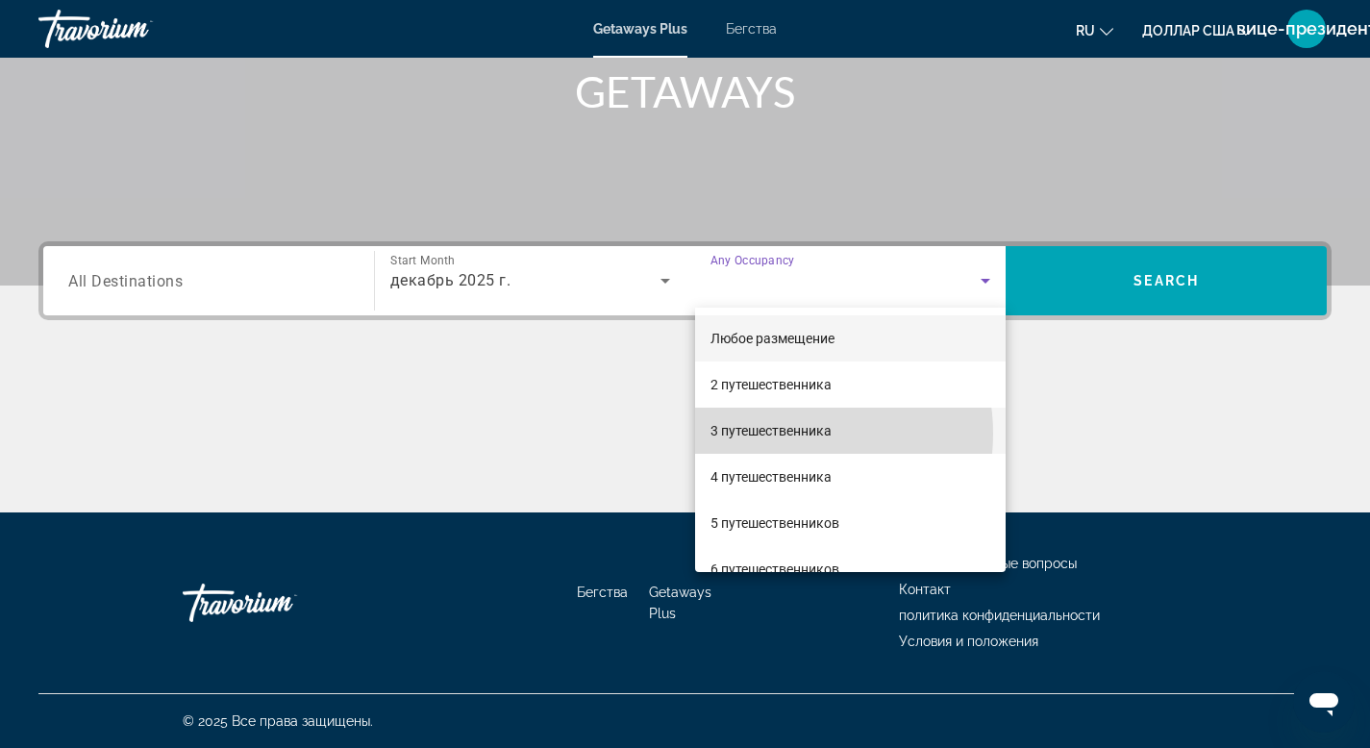
click at [781, 434] on font "3 путешественника" at bounding box center [771, 430] width 121 height 15
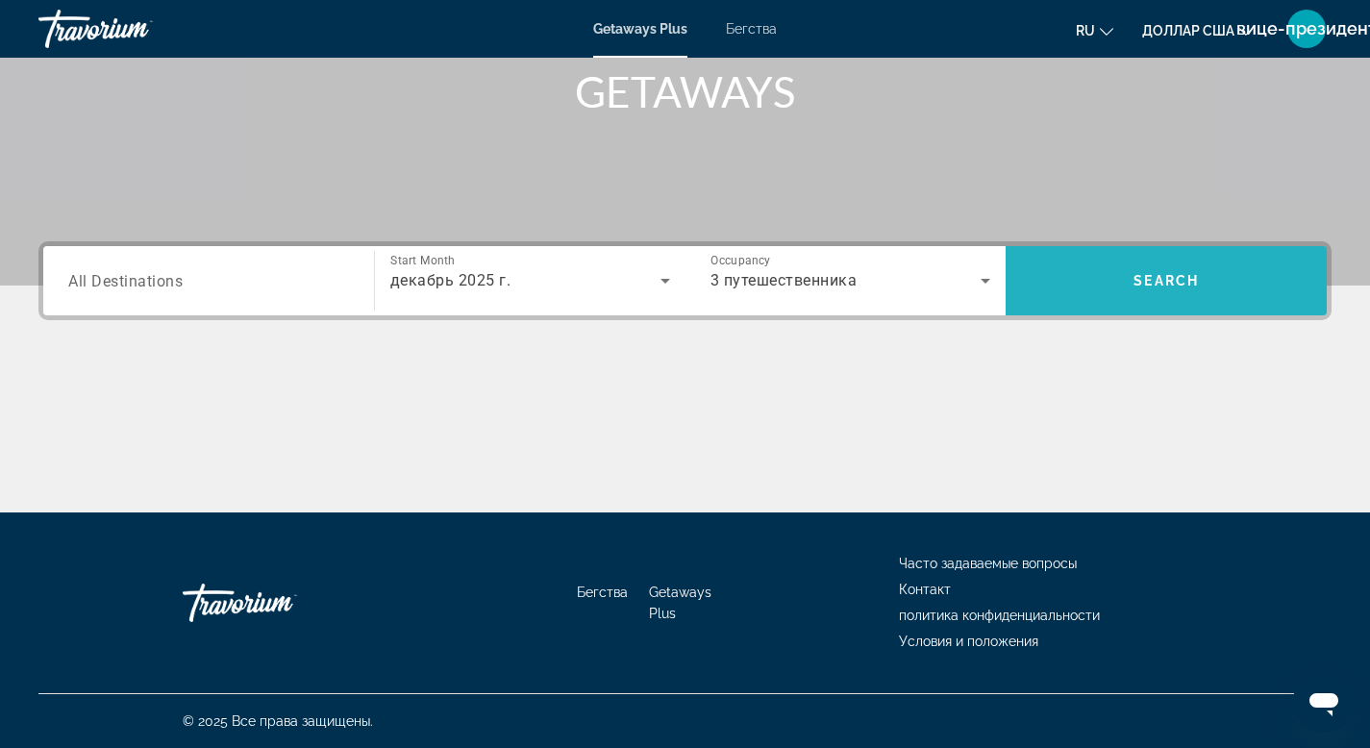
click at [1147, 284] on span "Search" at bounding box center [1166, 280] width 65 height 15
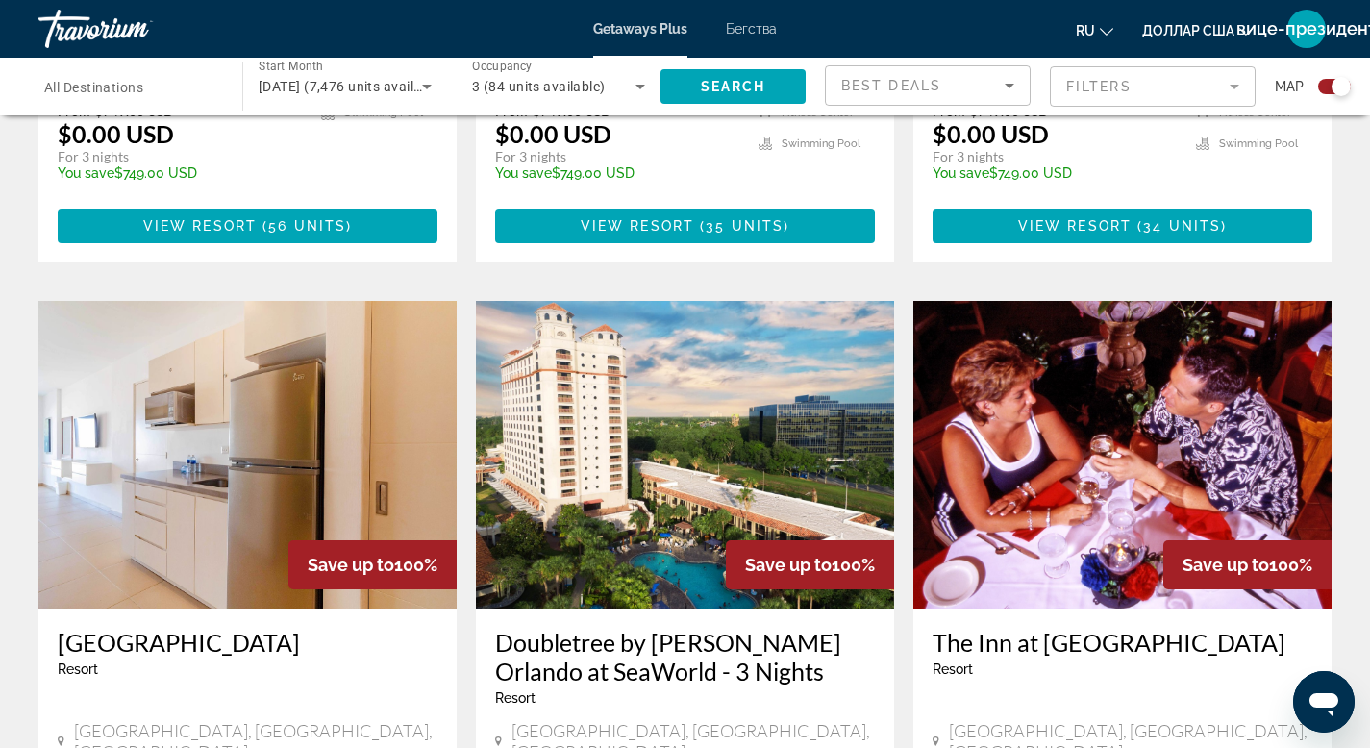
scroll to position [1242, 0]
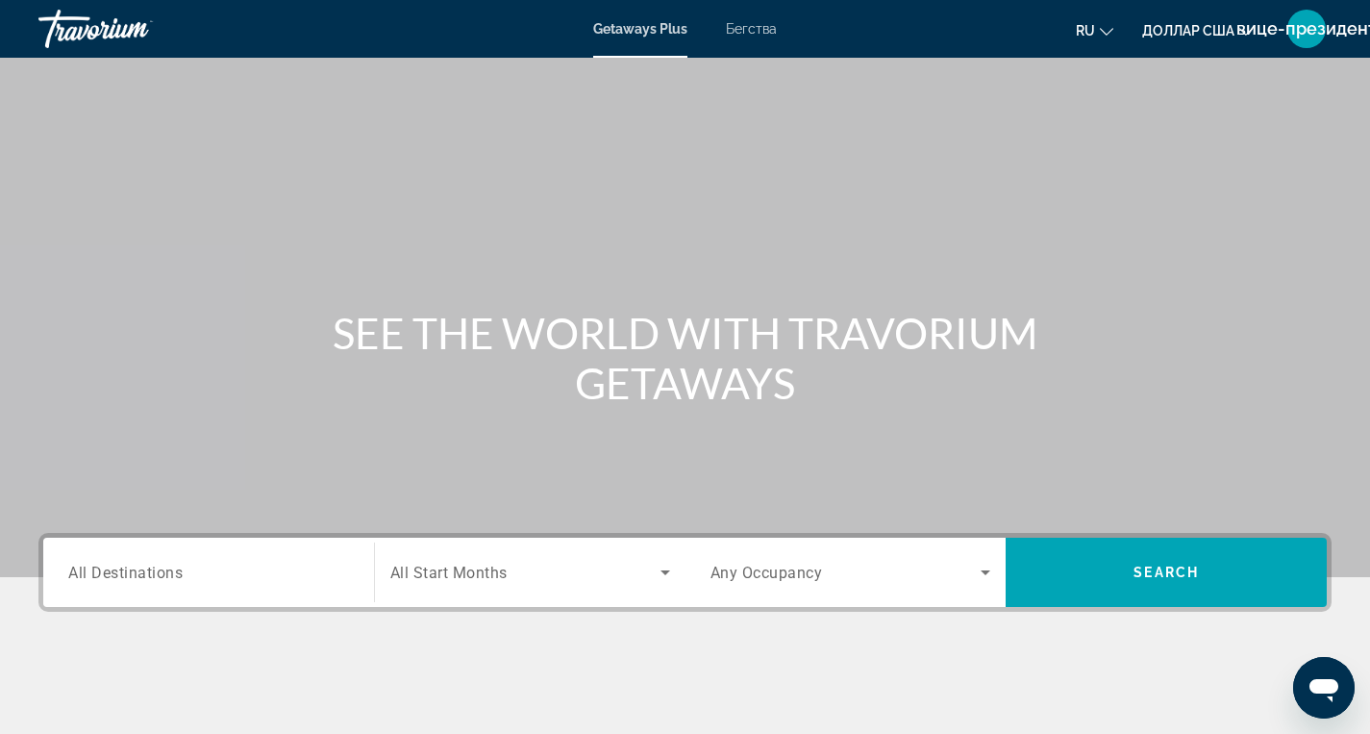
scroll to position [29, 0]
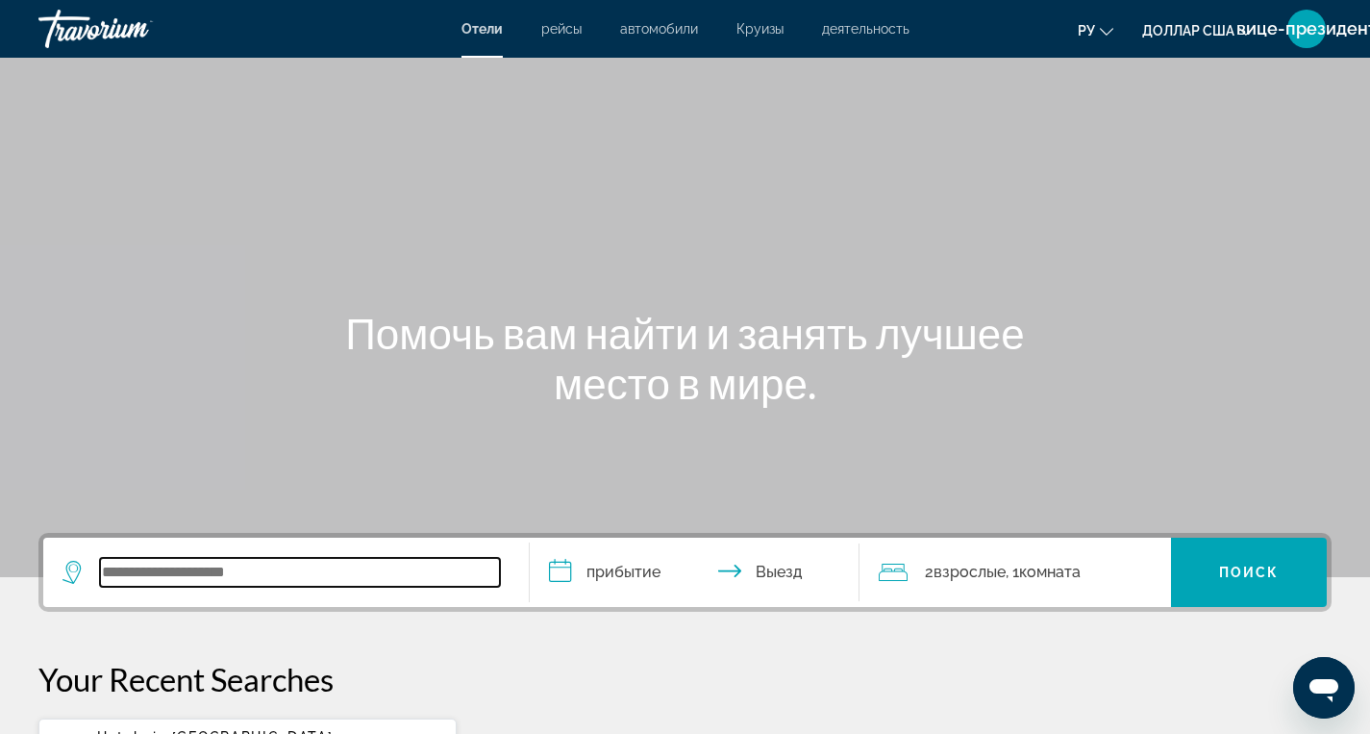
click at [112, 572] on input "Виджет поиска" at bounding box center [300, 572] width 400 height 29
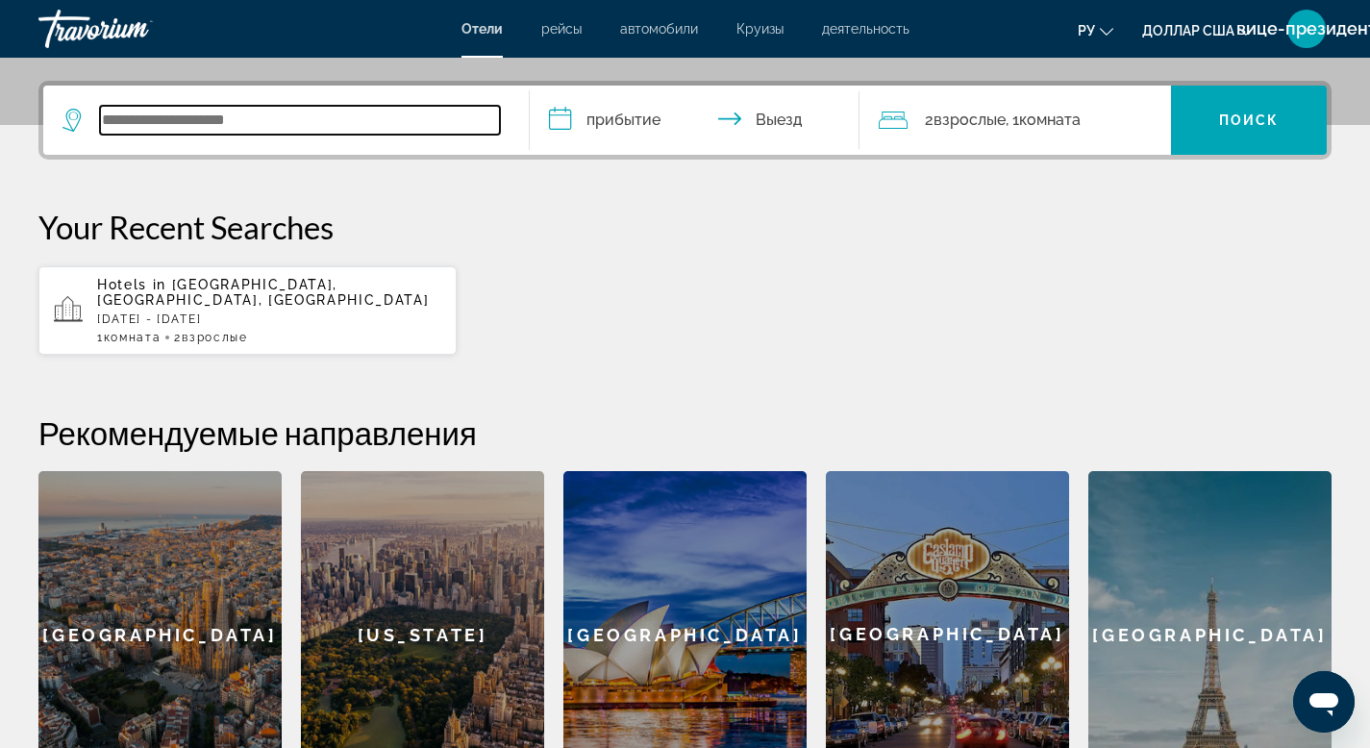
scroll to position [470, 0]
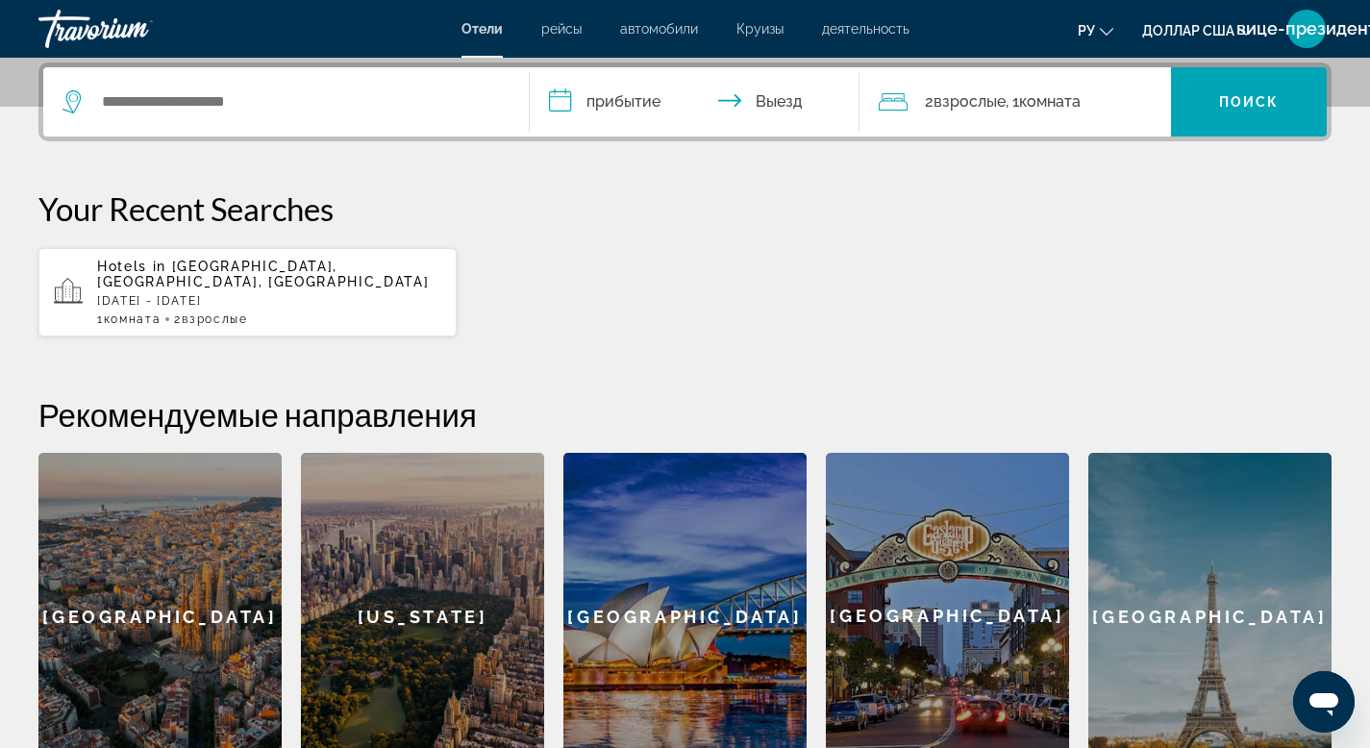
click at [610, 99] on input "**********" at bounding box center [699, 104] width 339 height 75
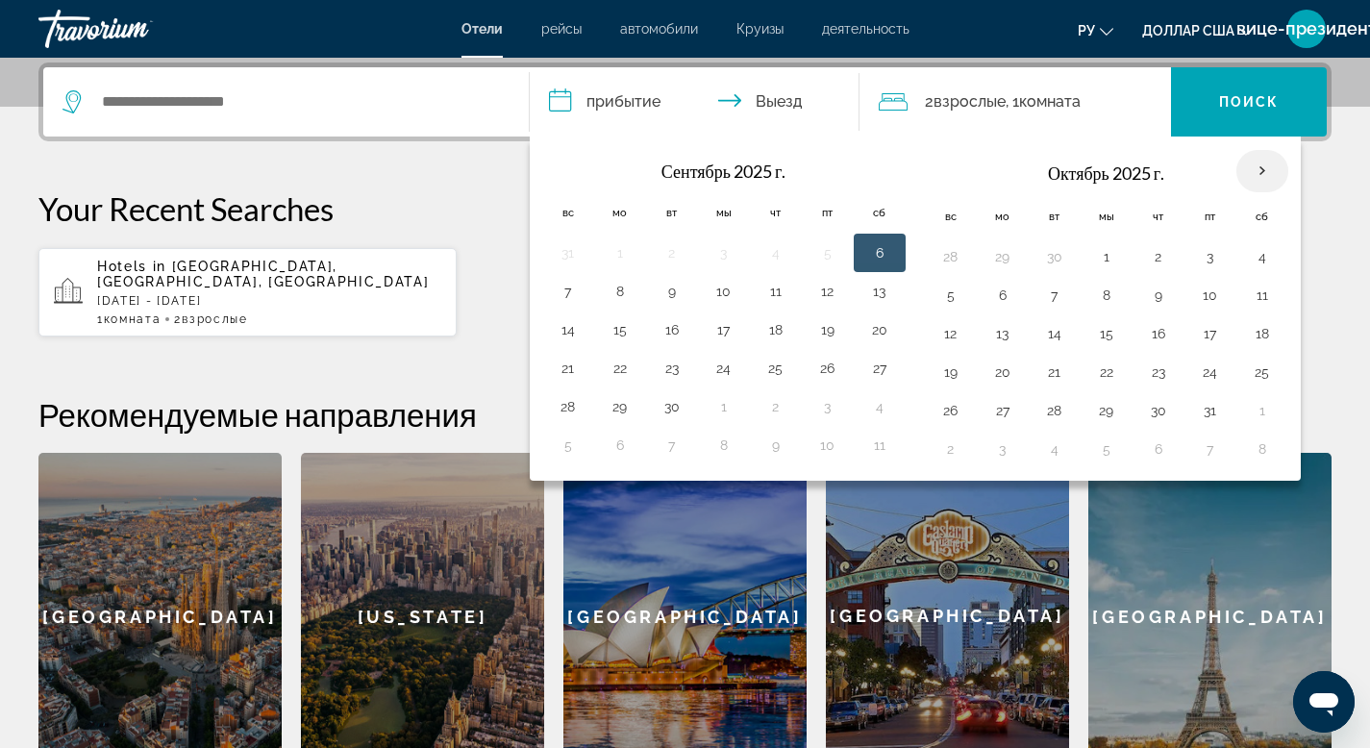
click at [1257, 174] on th "В следующем месяце" at bounding box center [1263, 171] width 52 height 42
click at [1258, 172] on th "В следующем месяце" at bounding box center [1263, 171] width 52 height 42
click at [1267, 168] on th "В следующем месяце" at bounding box center [1263, 171] width 52 height 42
click at [1257, 166] on th "В следующем месяце" at bounding box center [1263, 171] width 52 height 42
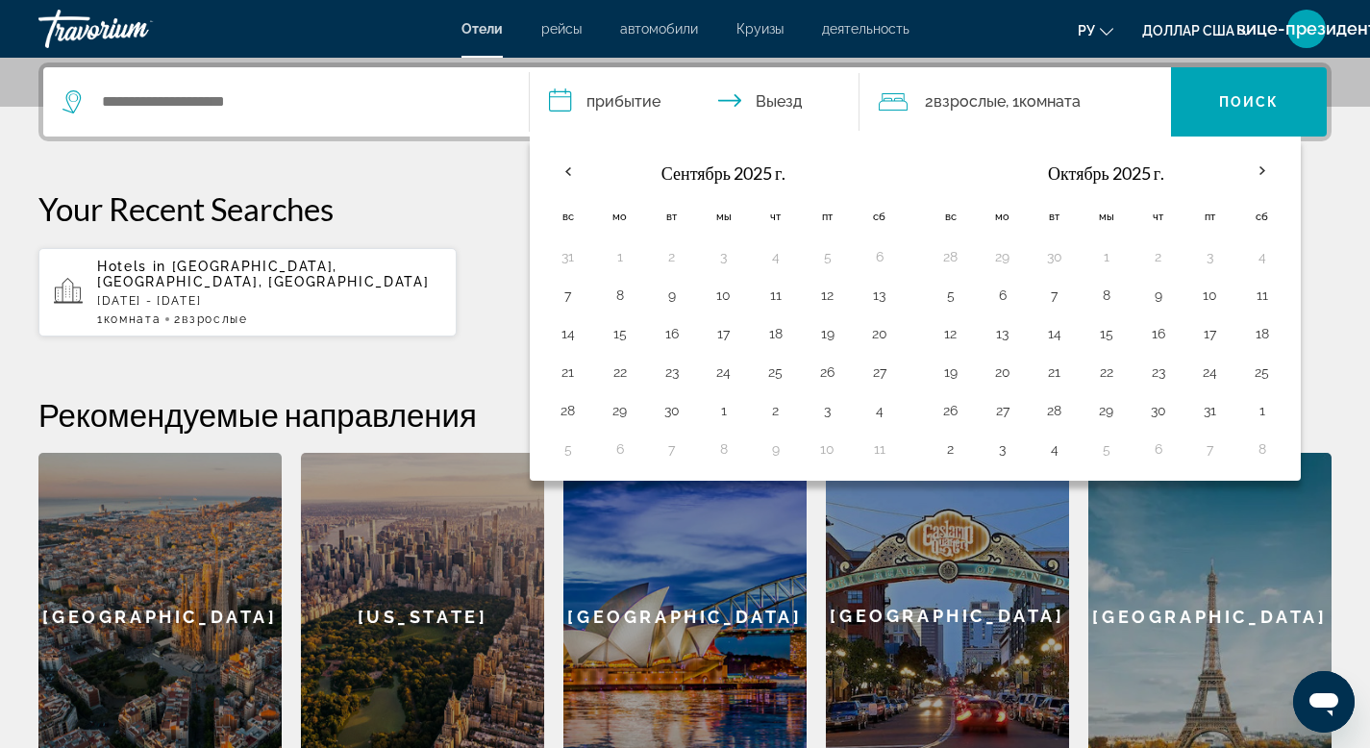
click at [487, 341] on div "**********" at bounding box center [685, 421] width 1370 height 717
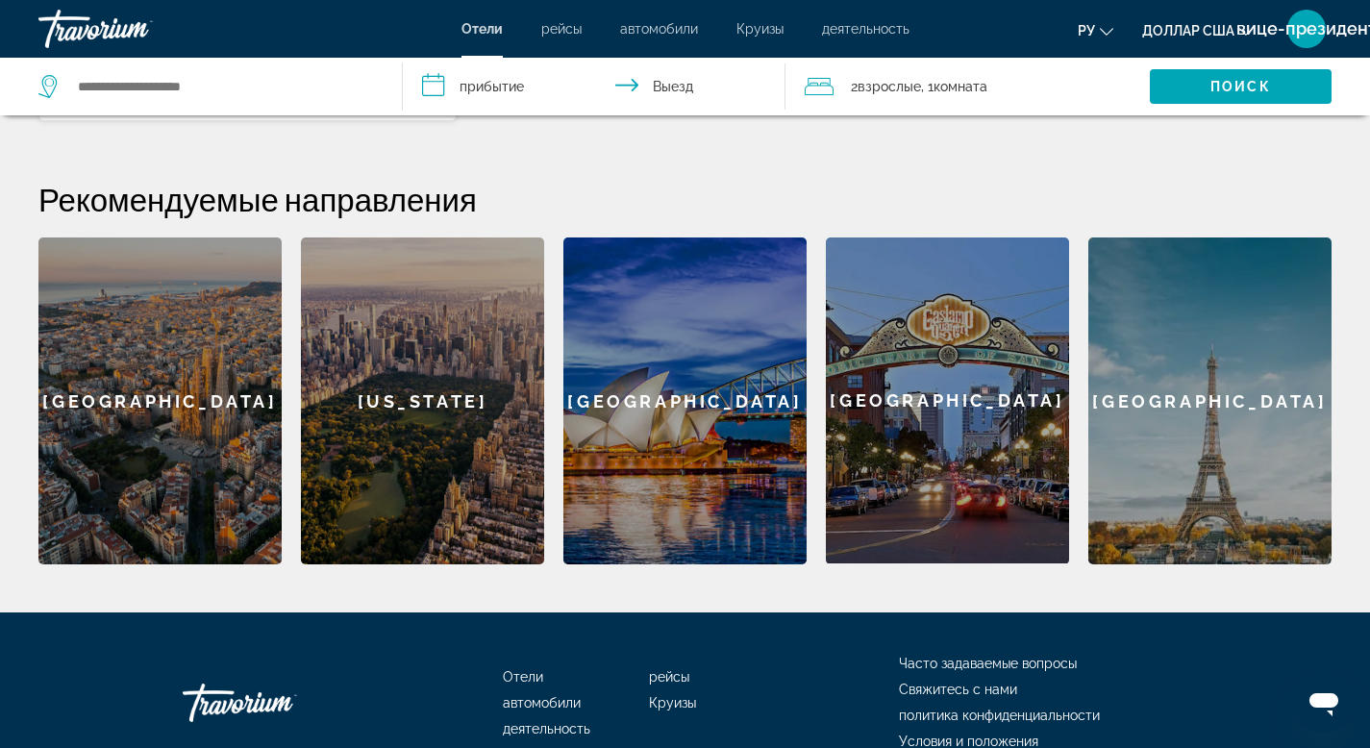
scroll to position [688, 0]
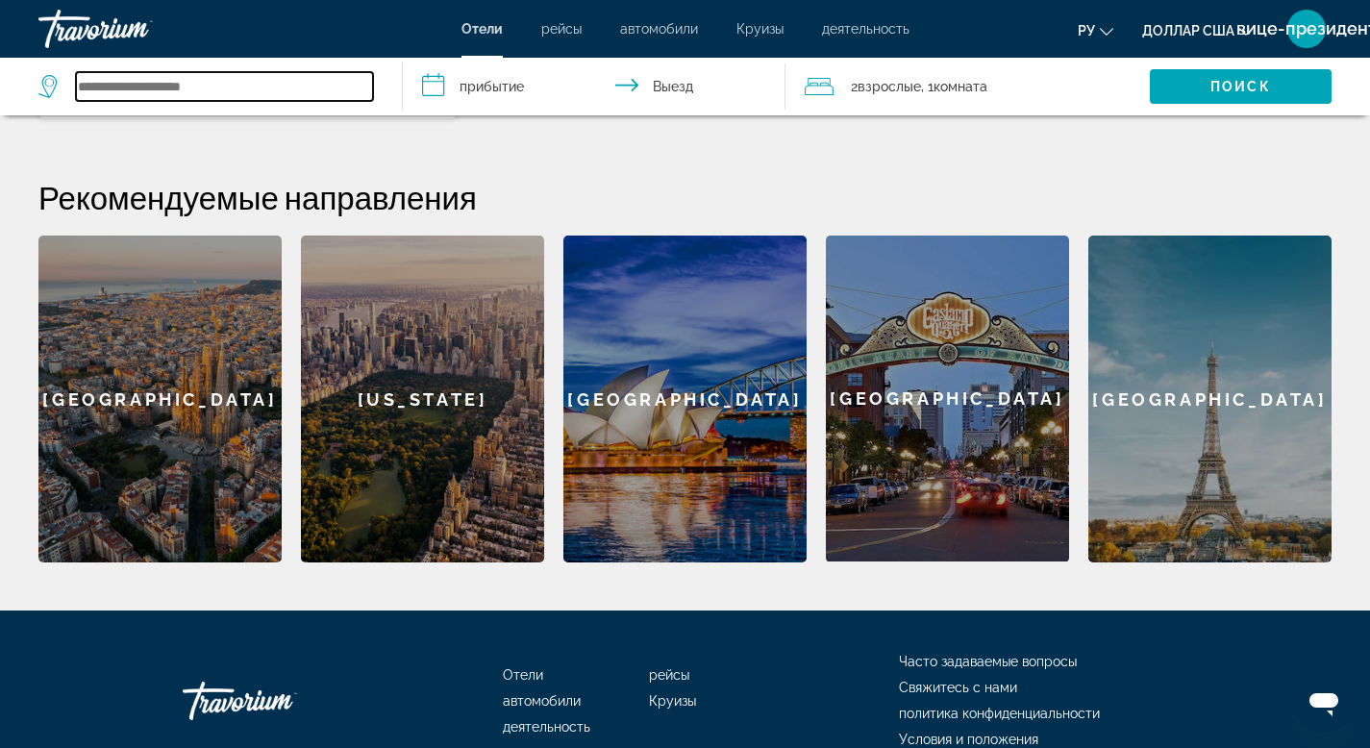
click at [79, 88] on input "Виджет поиска" at bounding box center [224, 86] width 297 height 29
paste input "******"
type input "******"
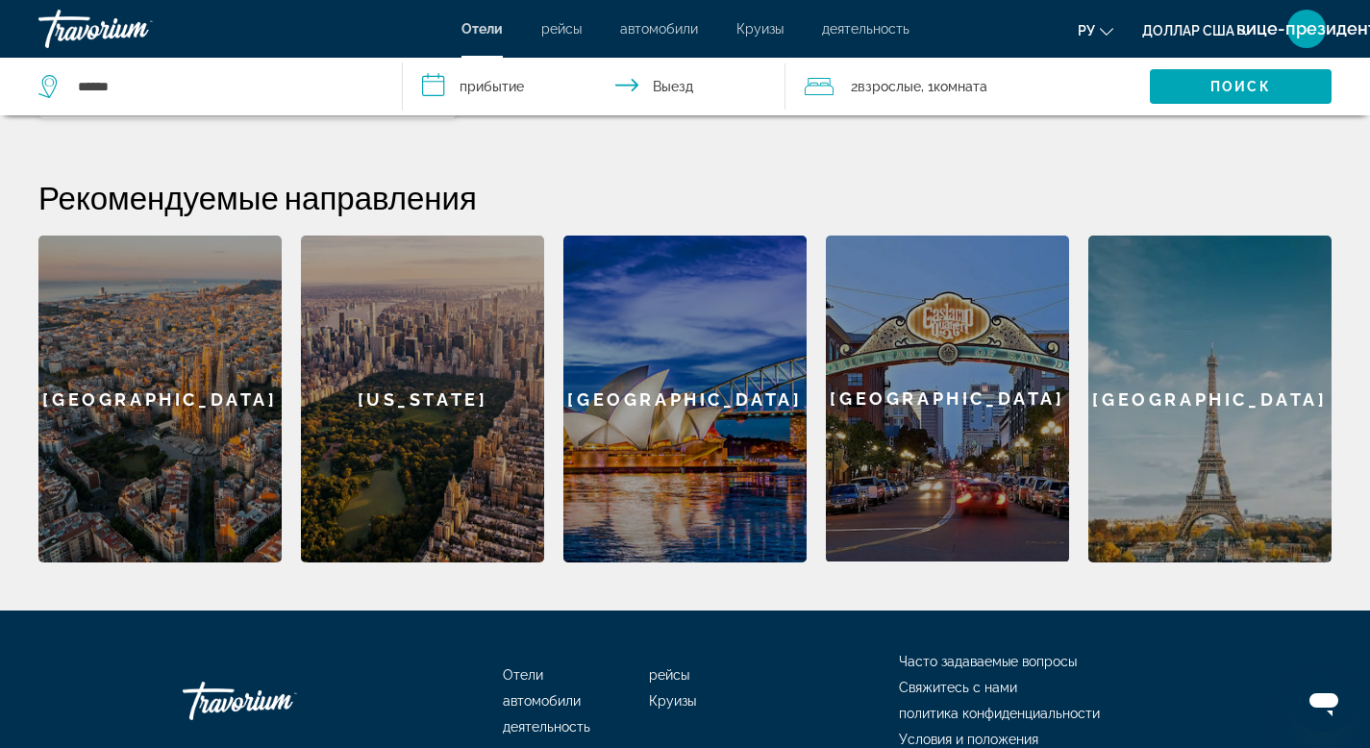
click at [526, 87] on input "**********" at bounding box center [598, 89] width 391 height 63
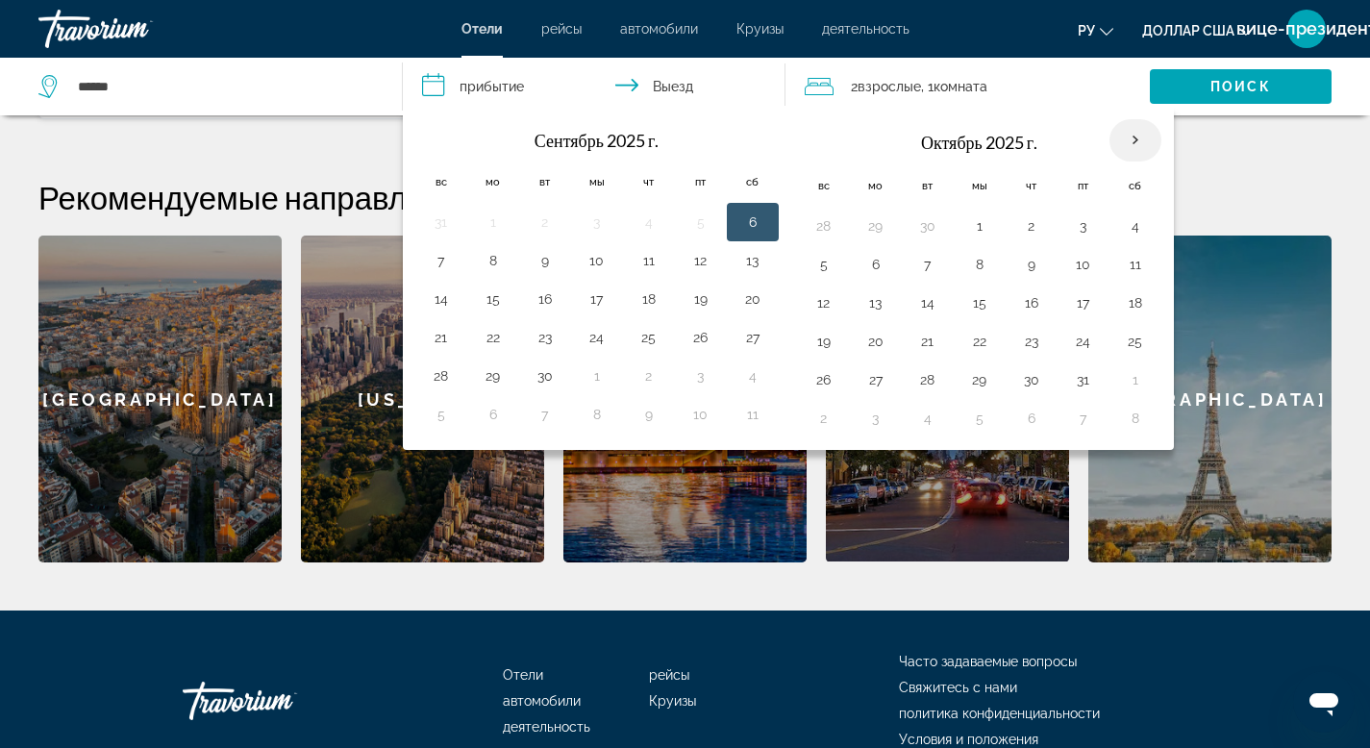
click at [1142, 140] on th "В следующем месяце" at bounding box center [1136, 140] width 52 height 42
click at [1140, 140] on th "В следующем месяце" at bounding box center [1136, 140] width 52 height 42
click at [1142, 140] on th "В следующем месяце" at bounding box center [1136, 140] width 52 height 42
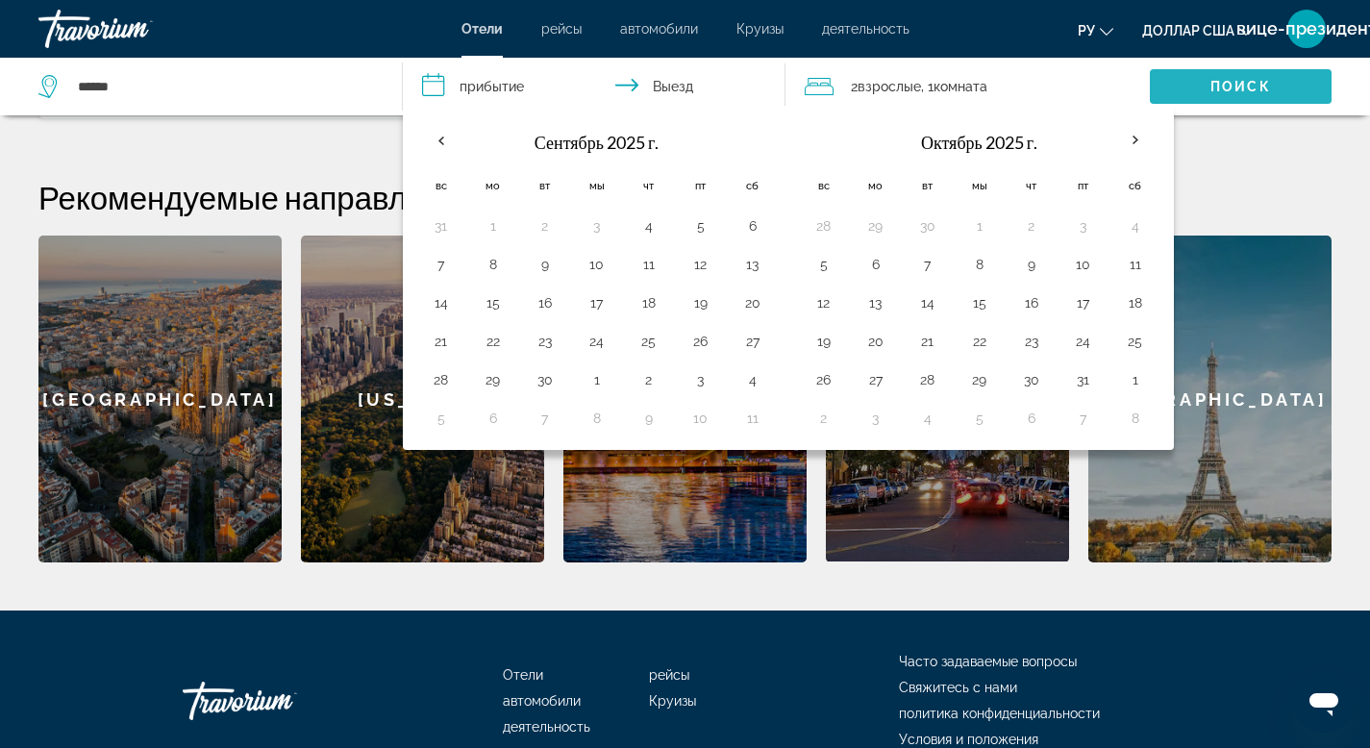
click at [1237, 92] on font "Поиск" at bounding box center [1241, 86] width 61 height 15
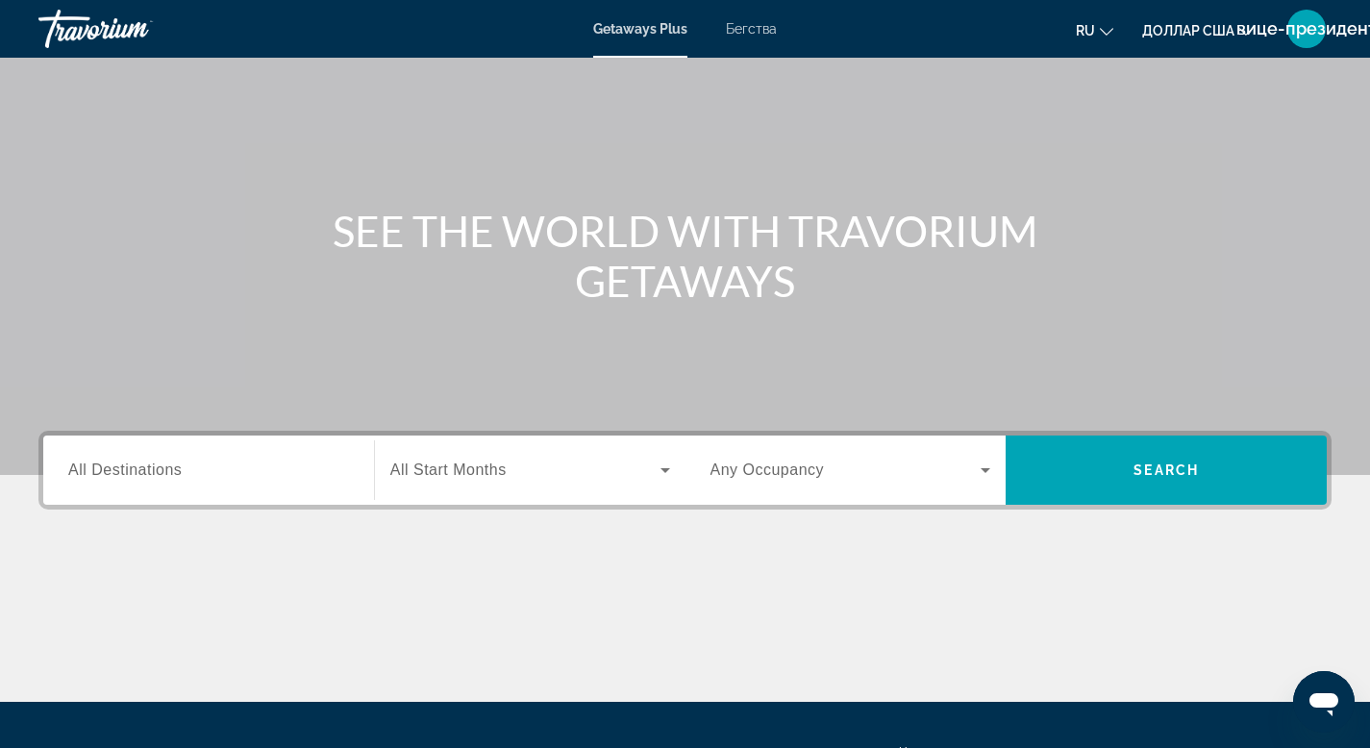
scroll to position [106, 0]
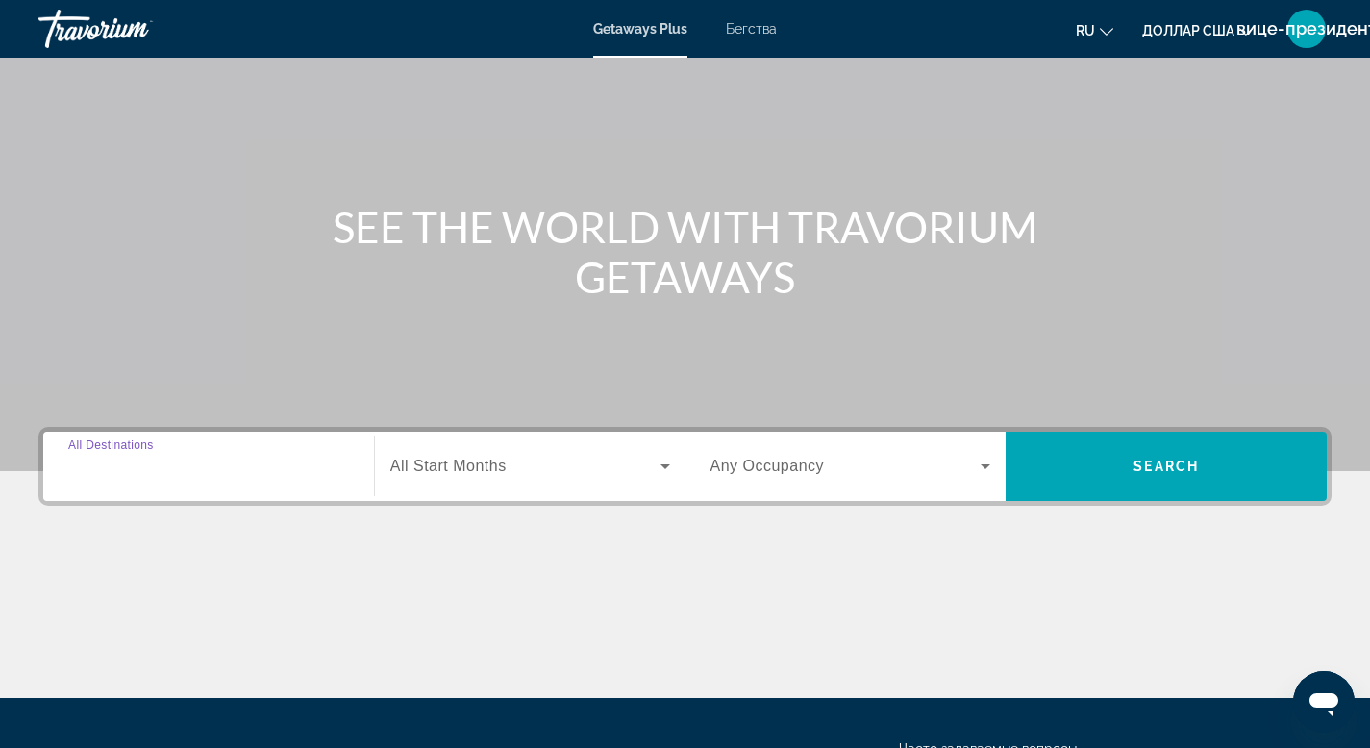
click at [338, 476] on input "Destination All Destinations" at bounding box center [208, 467] width 281 height 23
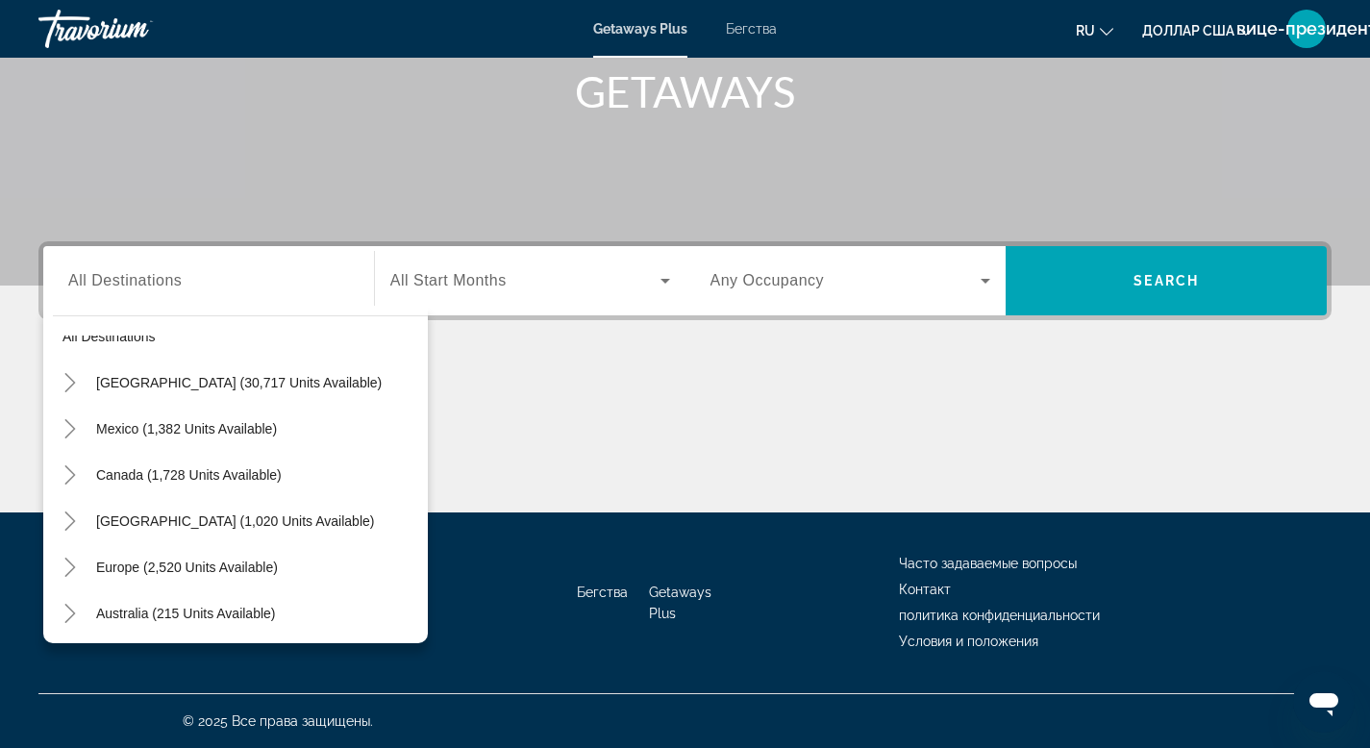
scroll to position [37, 0]
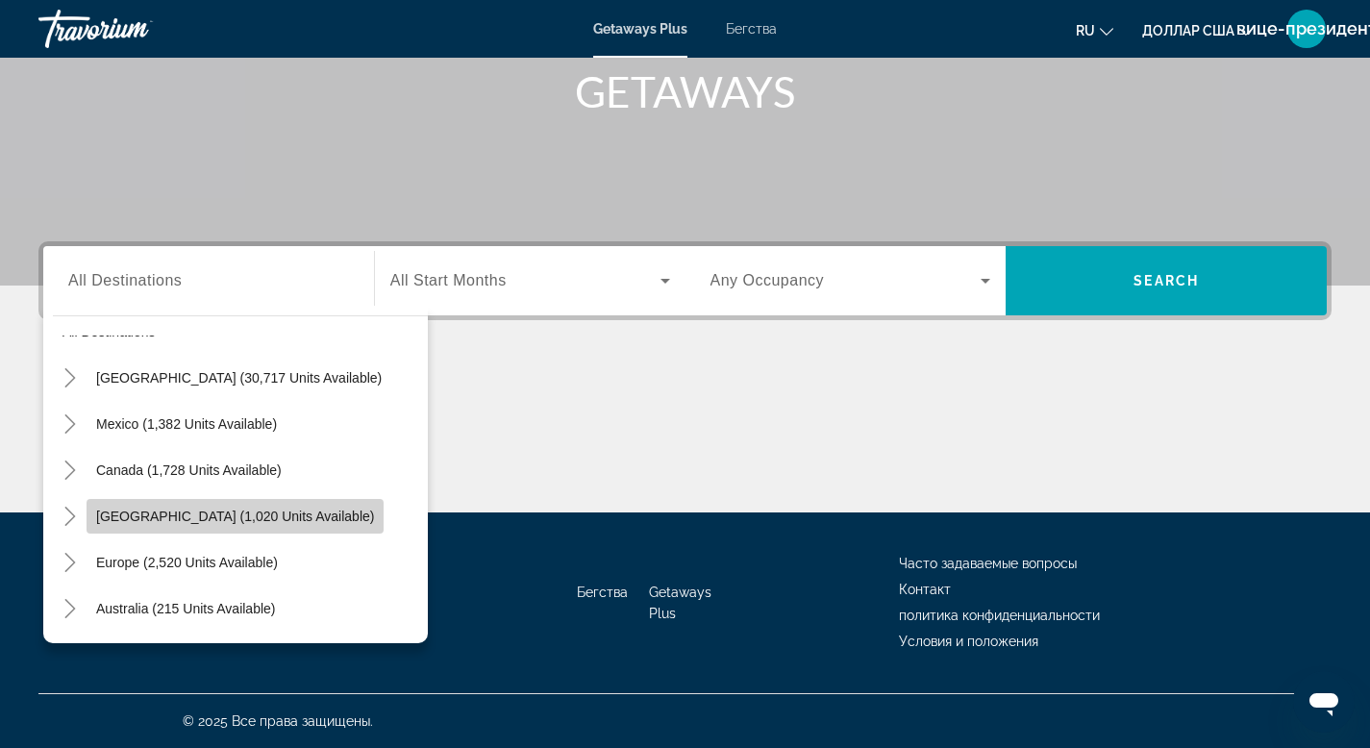
click at [189, 520] on span "Caribbean & Atlantic Islands (1,020 units available)" at bounding box center [235, 516] width 278 height 15
type input "**********"
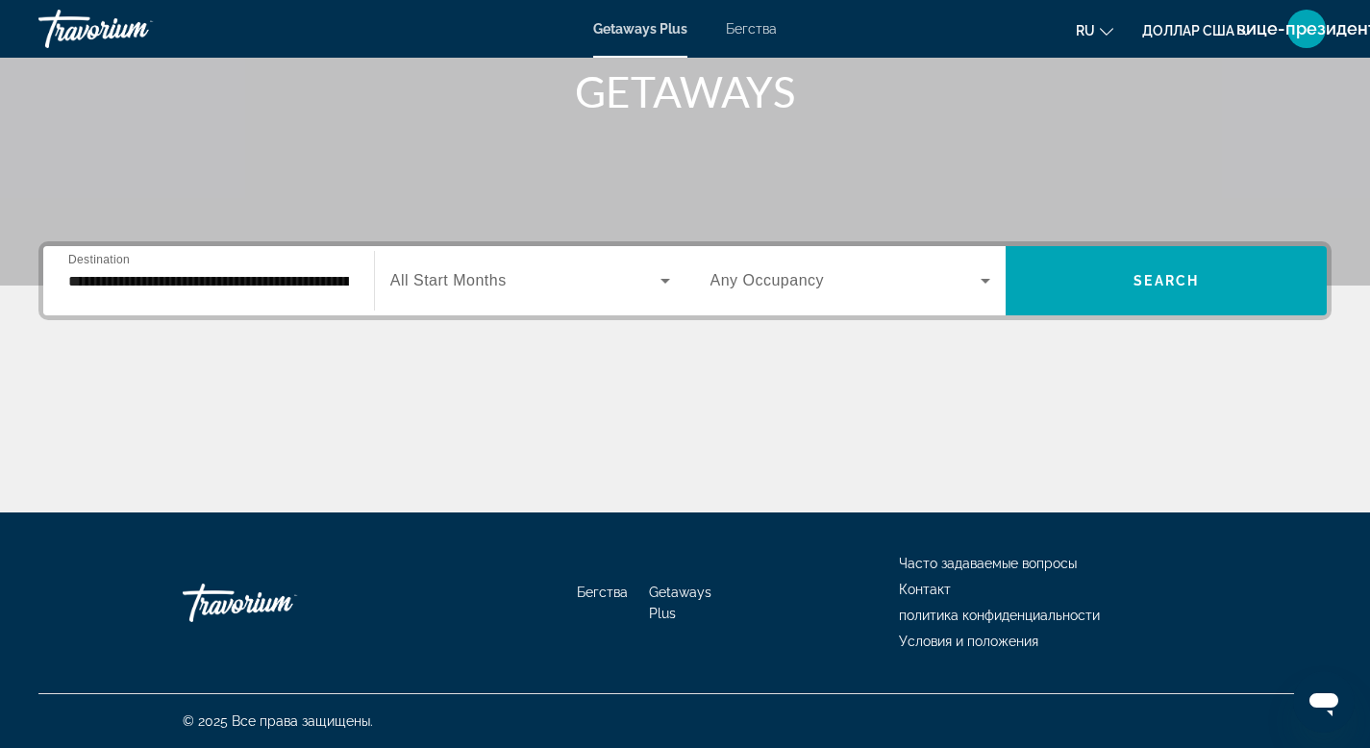
click at [359, 286] on div "**********" at bounding box center [209, 281] width 312 height 55
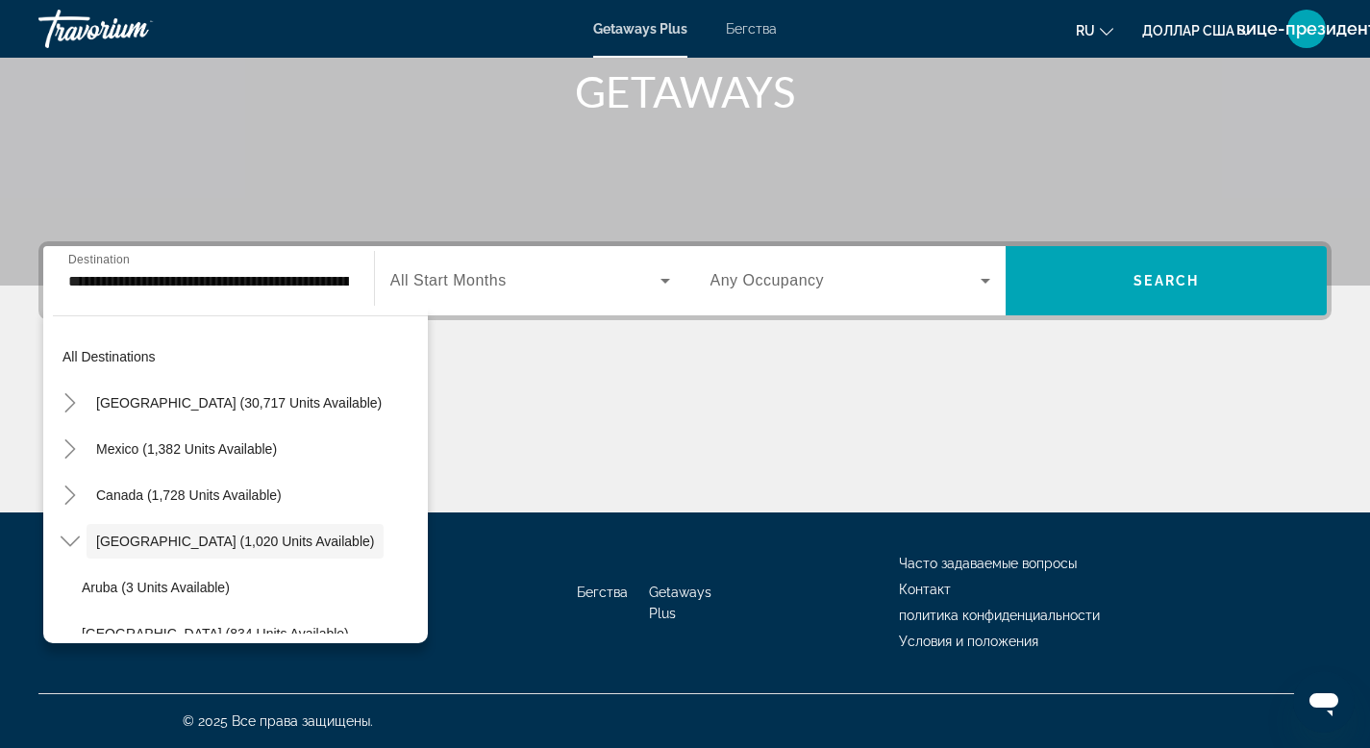
scroll to position [0, 0]
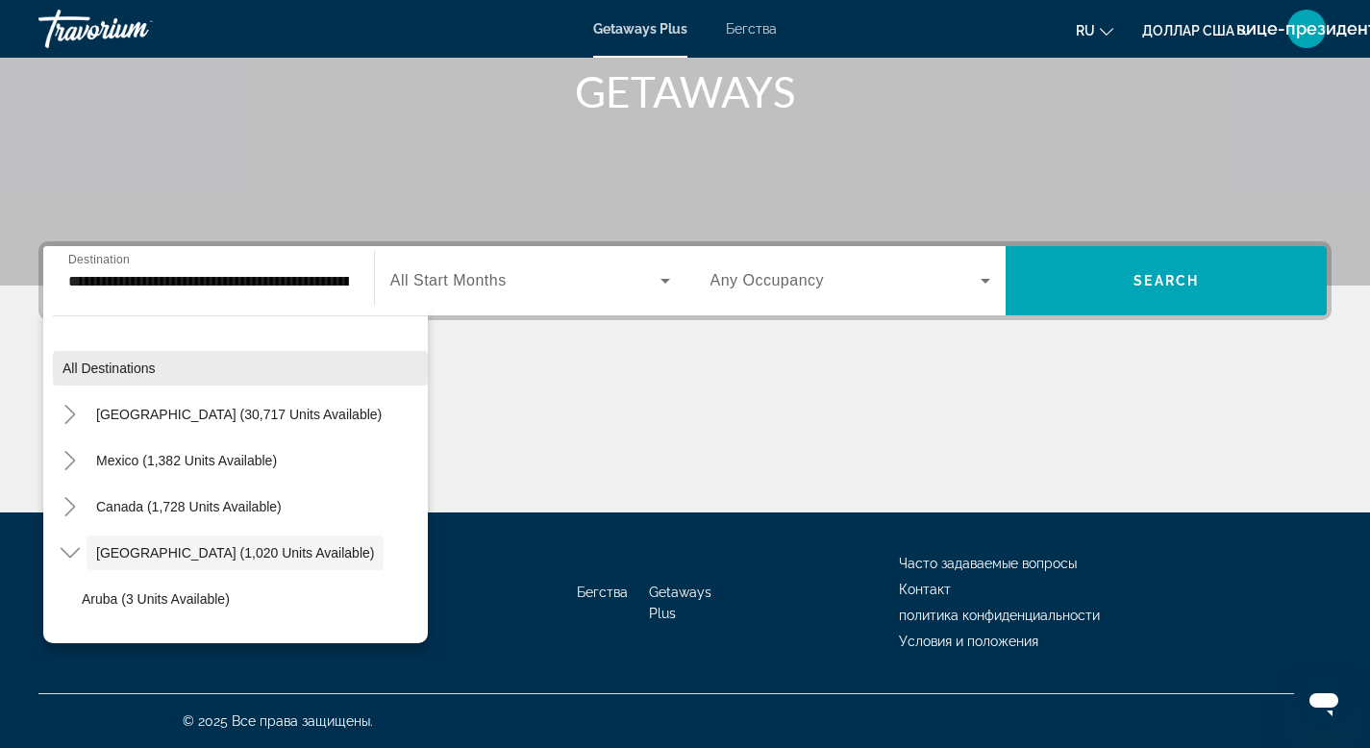
click at [150, 371] on span "All destinations" at bounding box center [109, 368] width 93 height 15
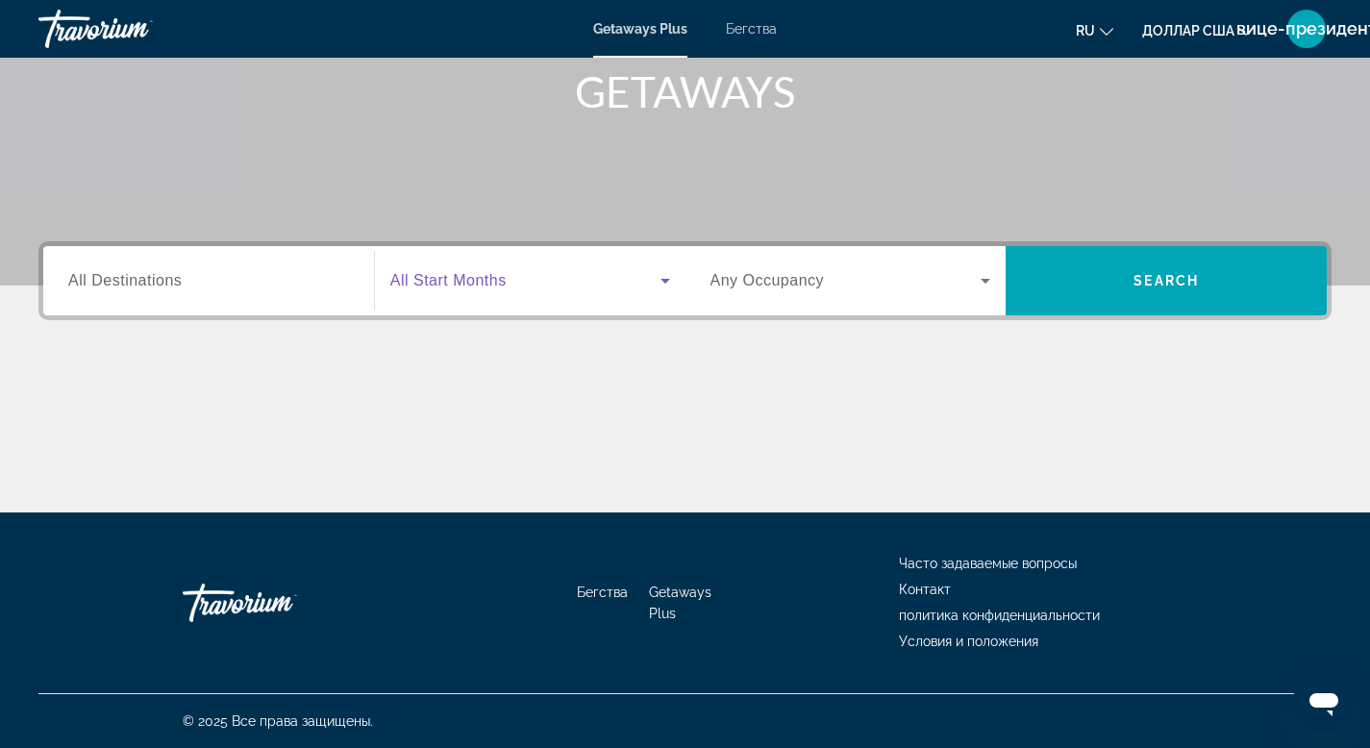
click at [666, 279] on icon "Виджет поиска" at bounding box center [666, 281] width 10 height 5
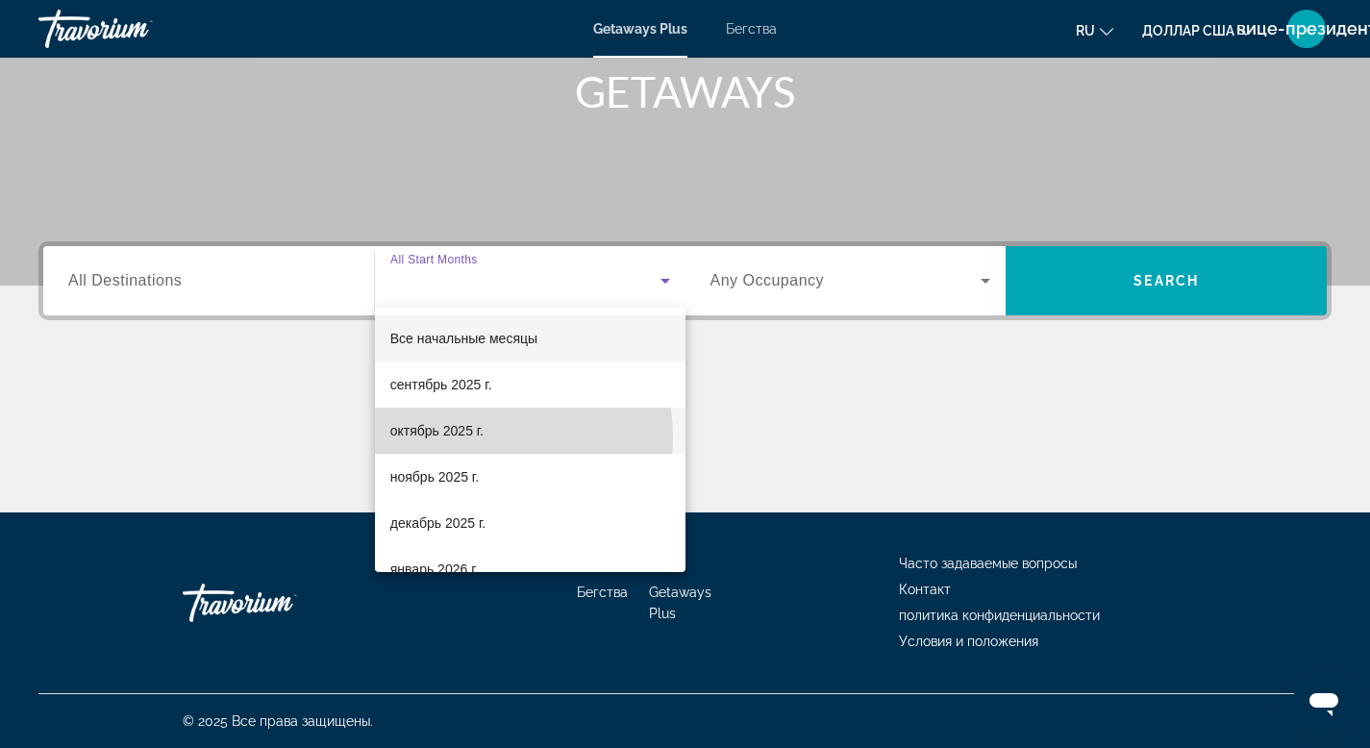
click at [467, 438] on font "октябрь 2025 г." at bounding box center [436, 430] width 93 height 15
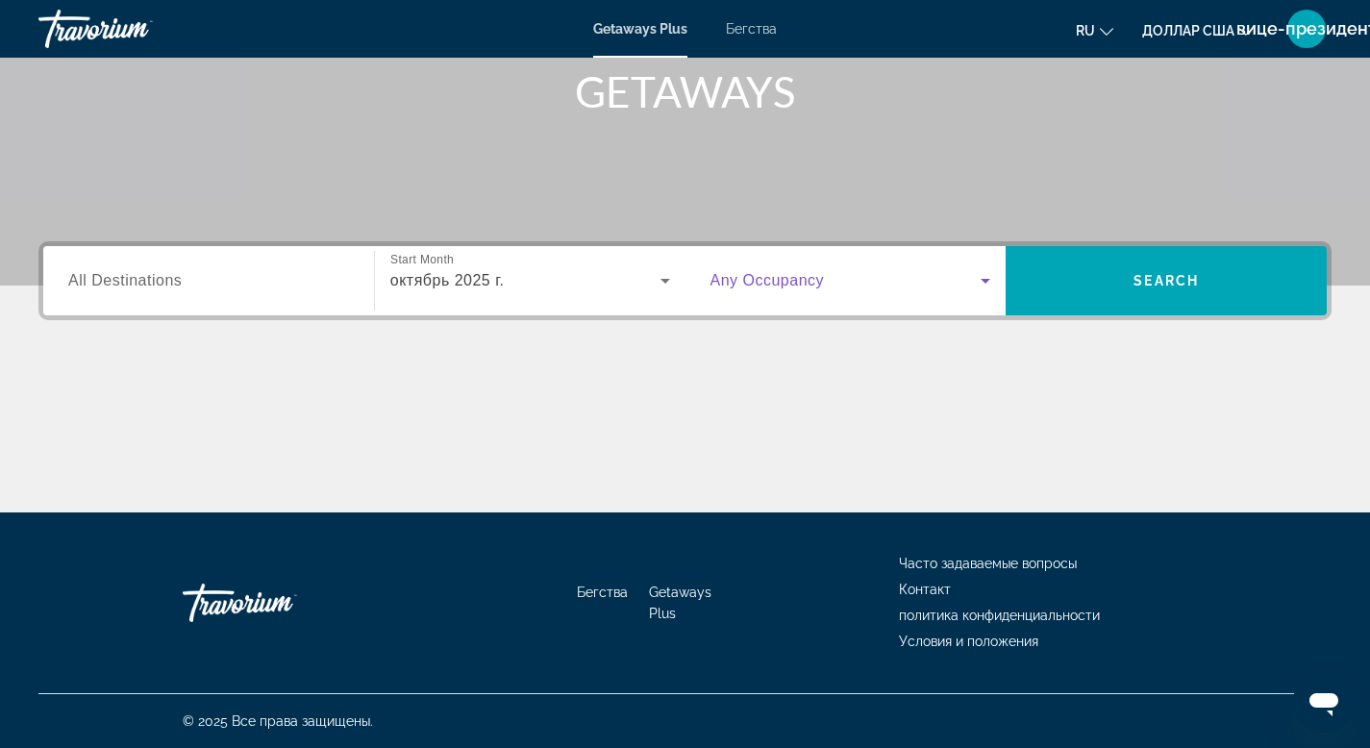
click at [985, 280] on icon "Виджет поиска" at bounding box center [986, 281] width 10 height 5
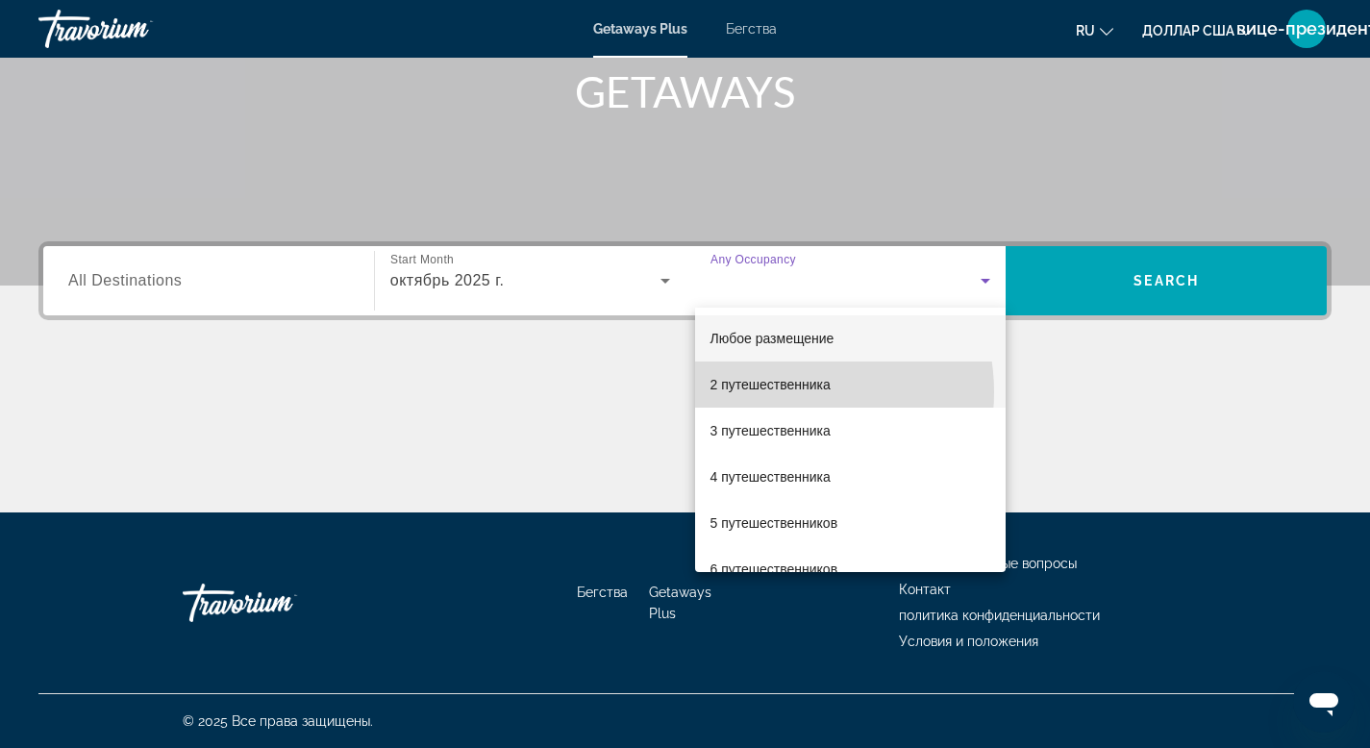
click at [786, 392] on span "2 путешественника" at bounding box center [771, 384] width 120 height 23
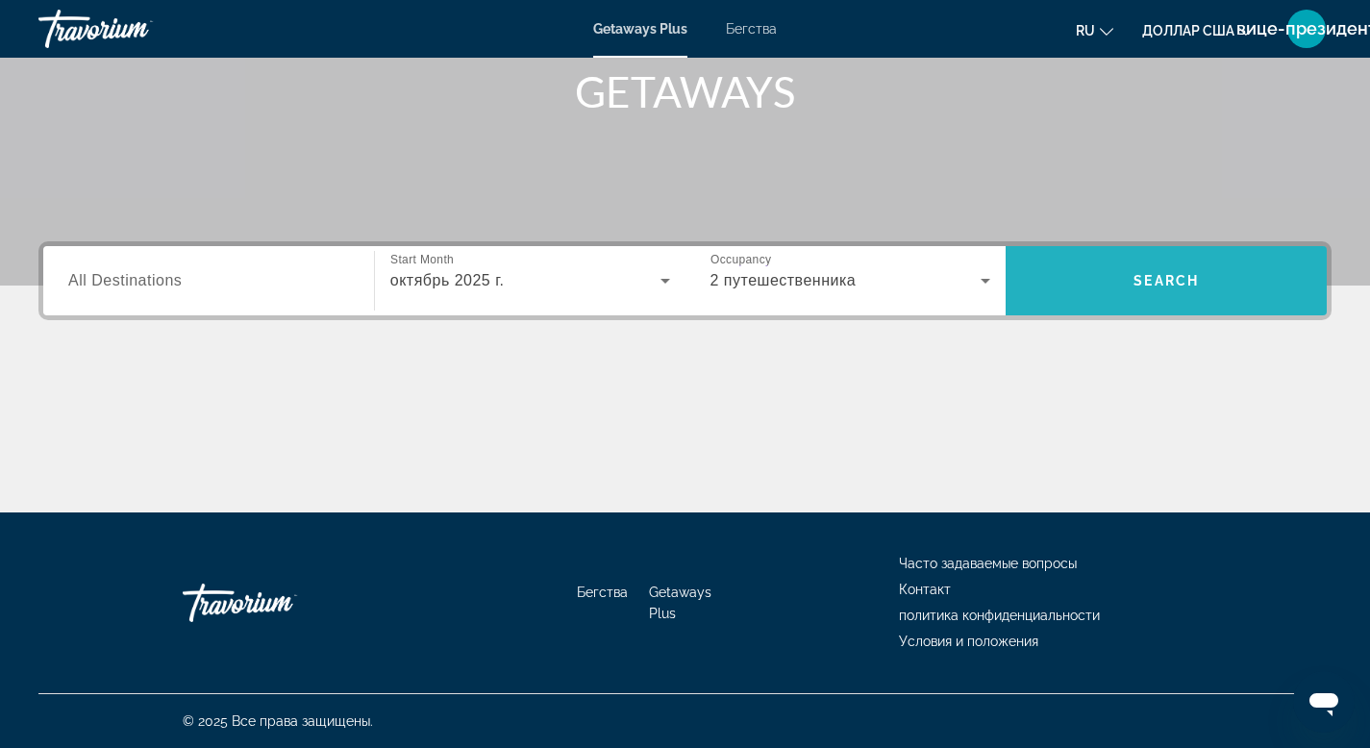
click at [1092, 266] on span "Виджет поиска" at bounding box center [1166, 281] width 321 height 46
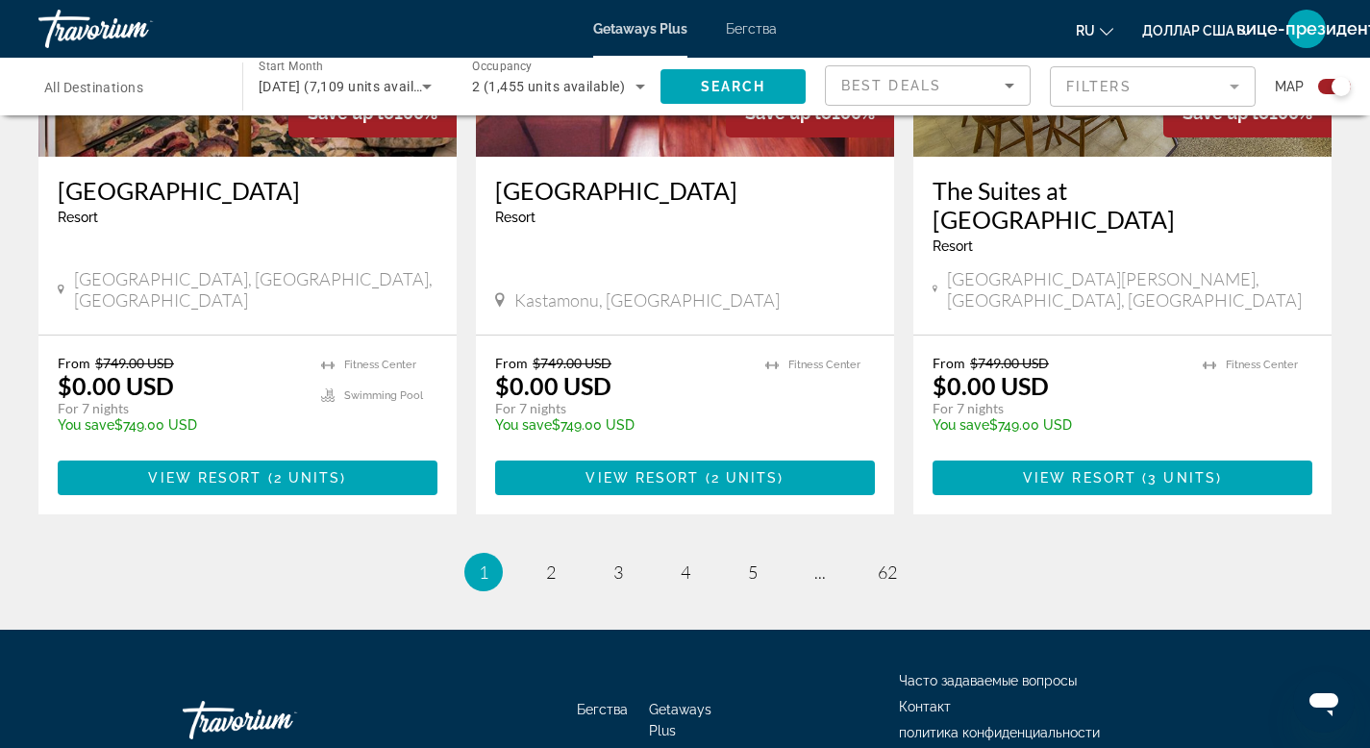
scroll to position [3017, 0]
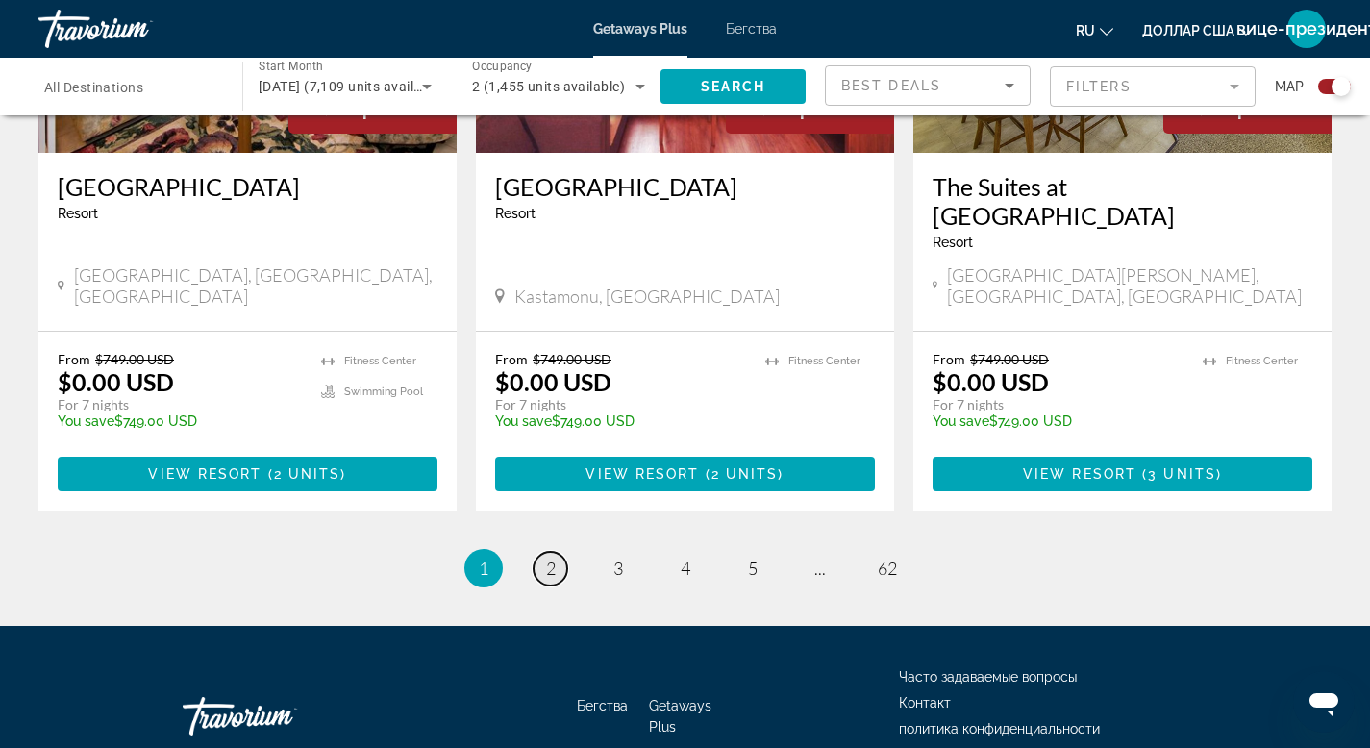
click at [550, 558] on span "2" at bounding box center [551, 568] width 10 height 21
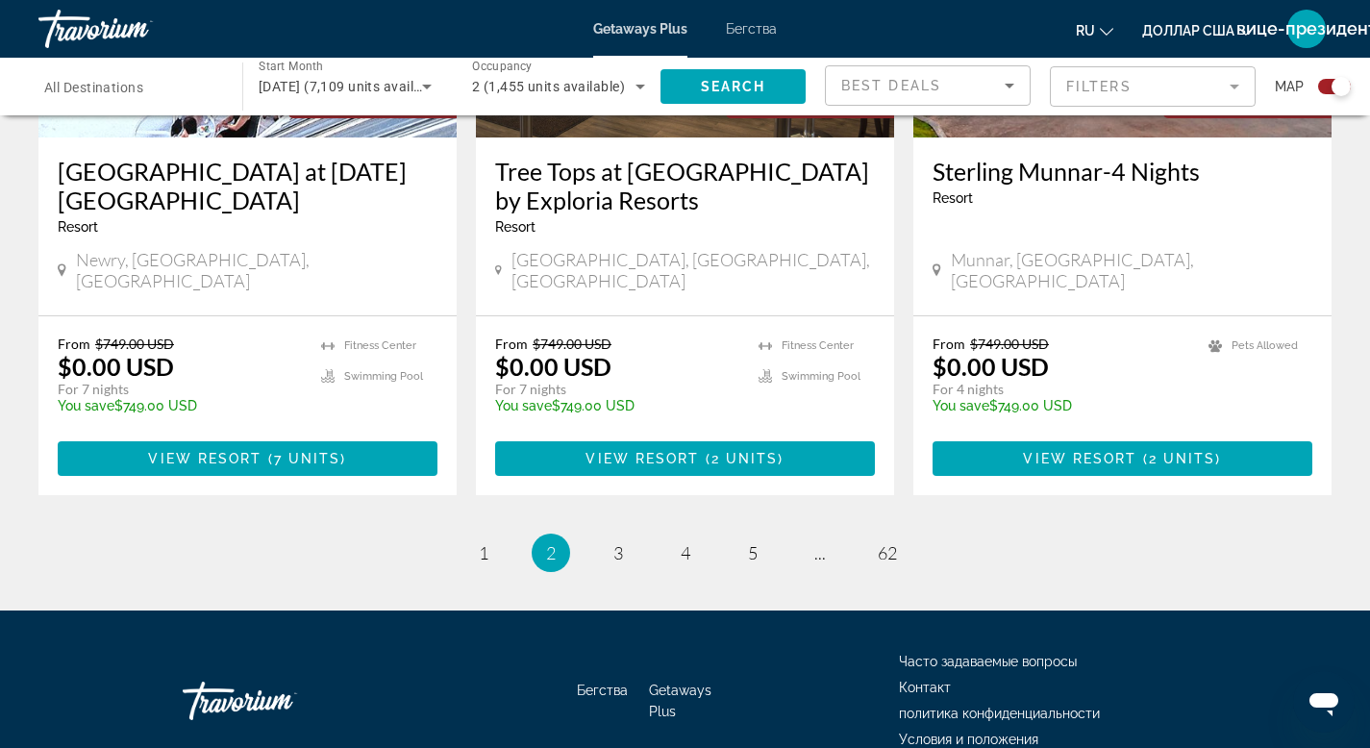
scroll to position [3075, 0]
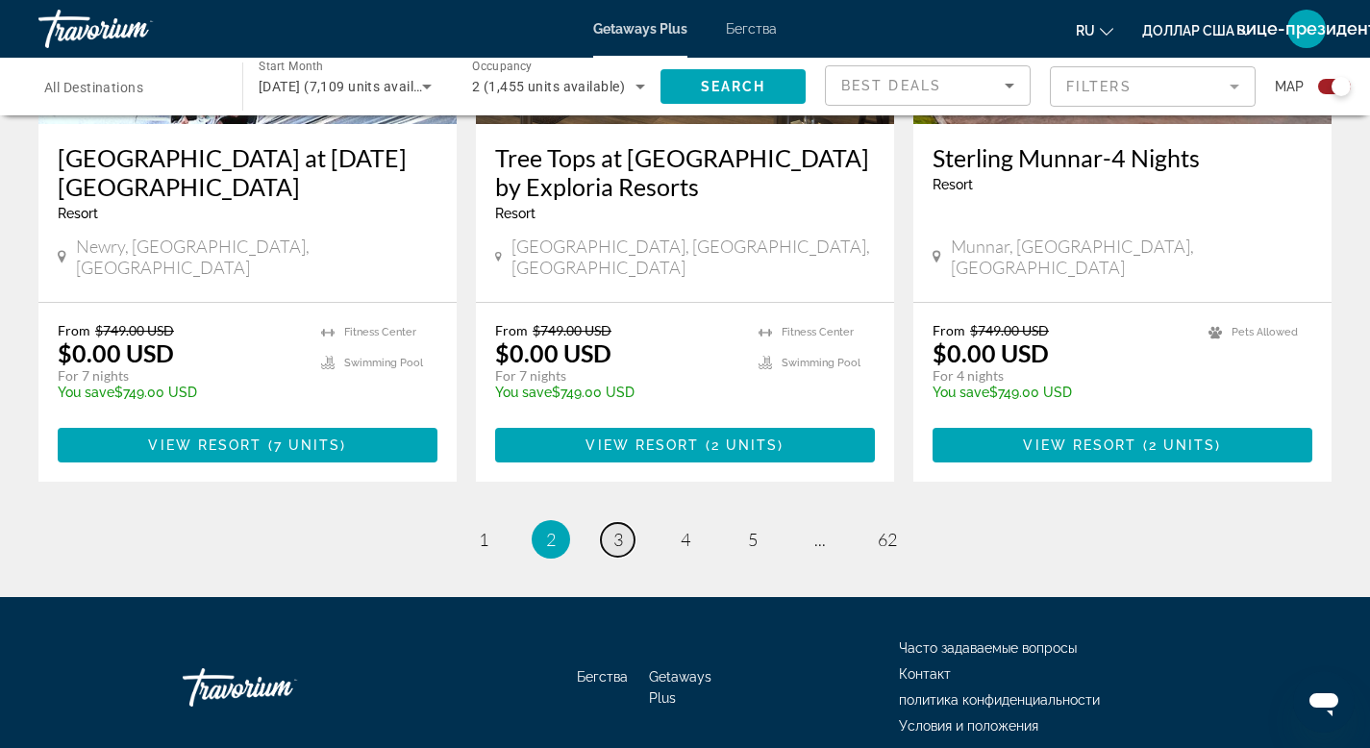
click at [617, 529] on span "3" at bounding box center [619, 539] width 10 height 21
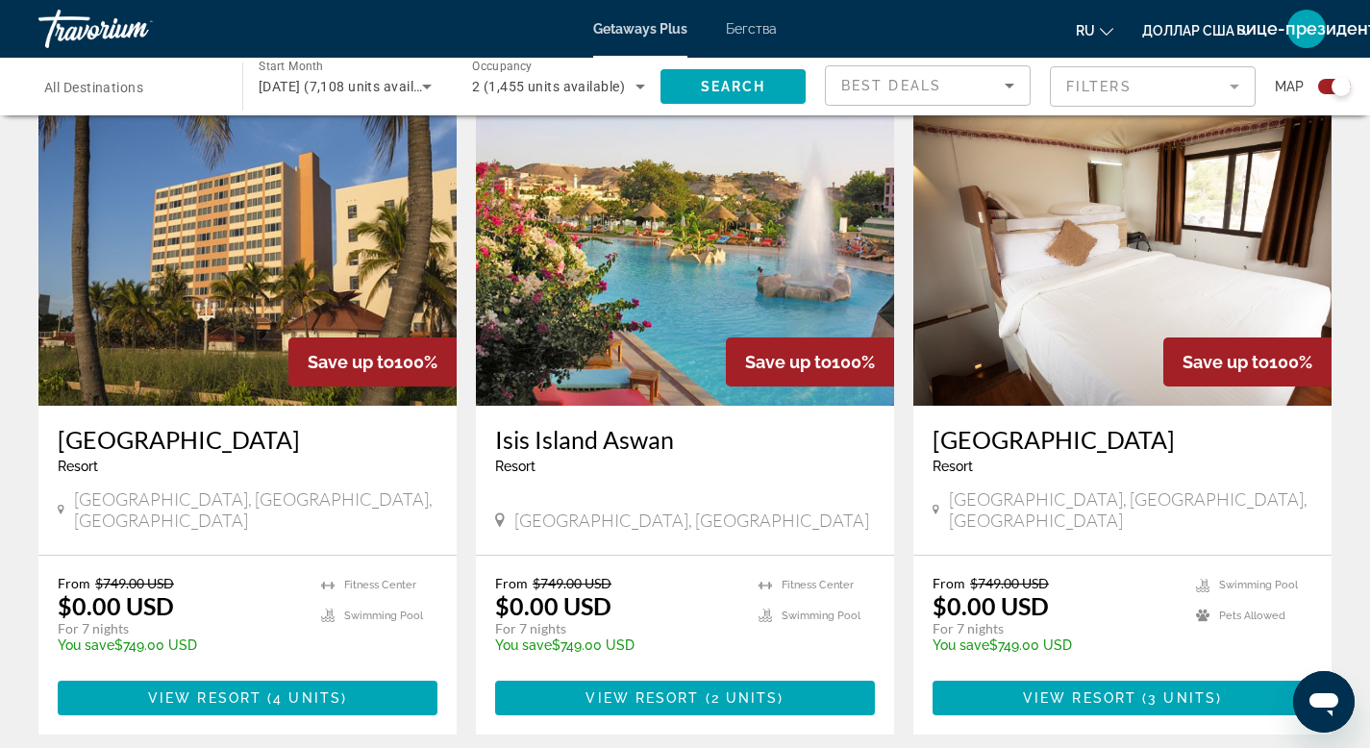
scroll to position [2808, 0]
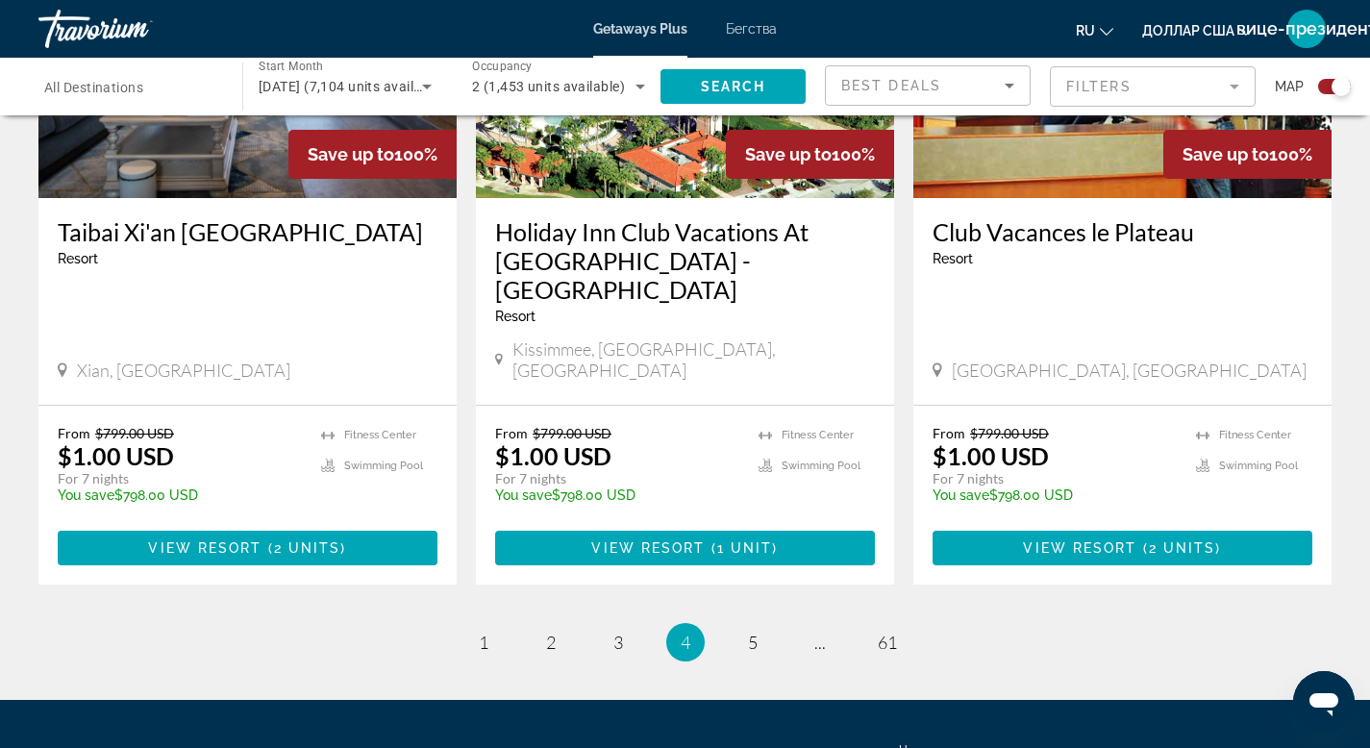
scroll to position [2982, 0]
